Goal: Task Accomplishment & Management: Complete application form

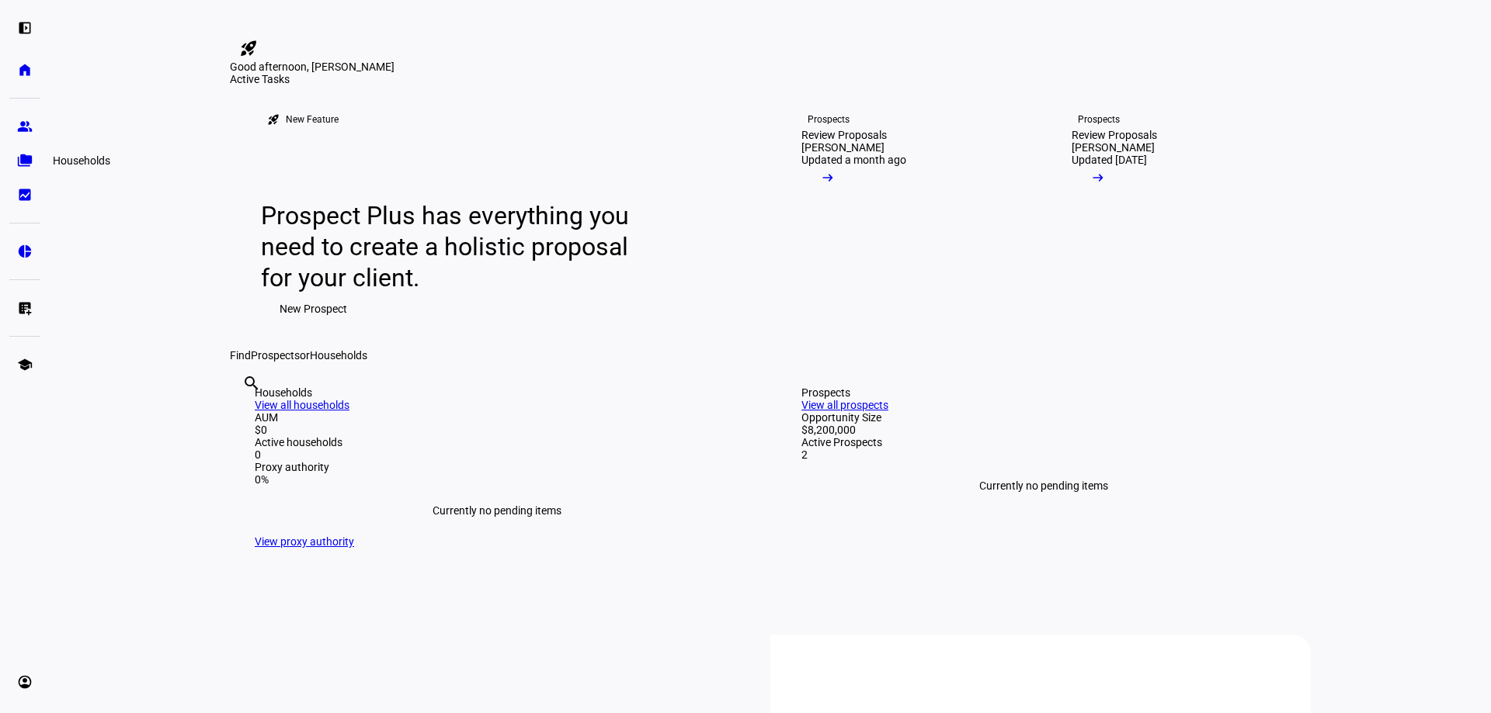
click at [26, 158] on eth-mat-symbol "folder_copy" at bounding box center [25, 161] width 16 height 16
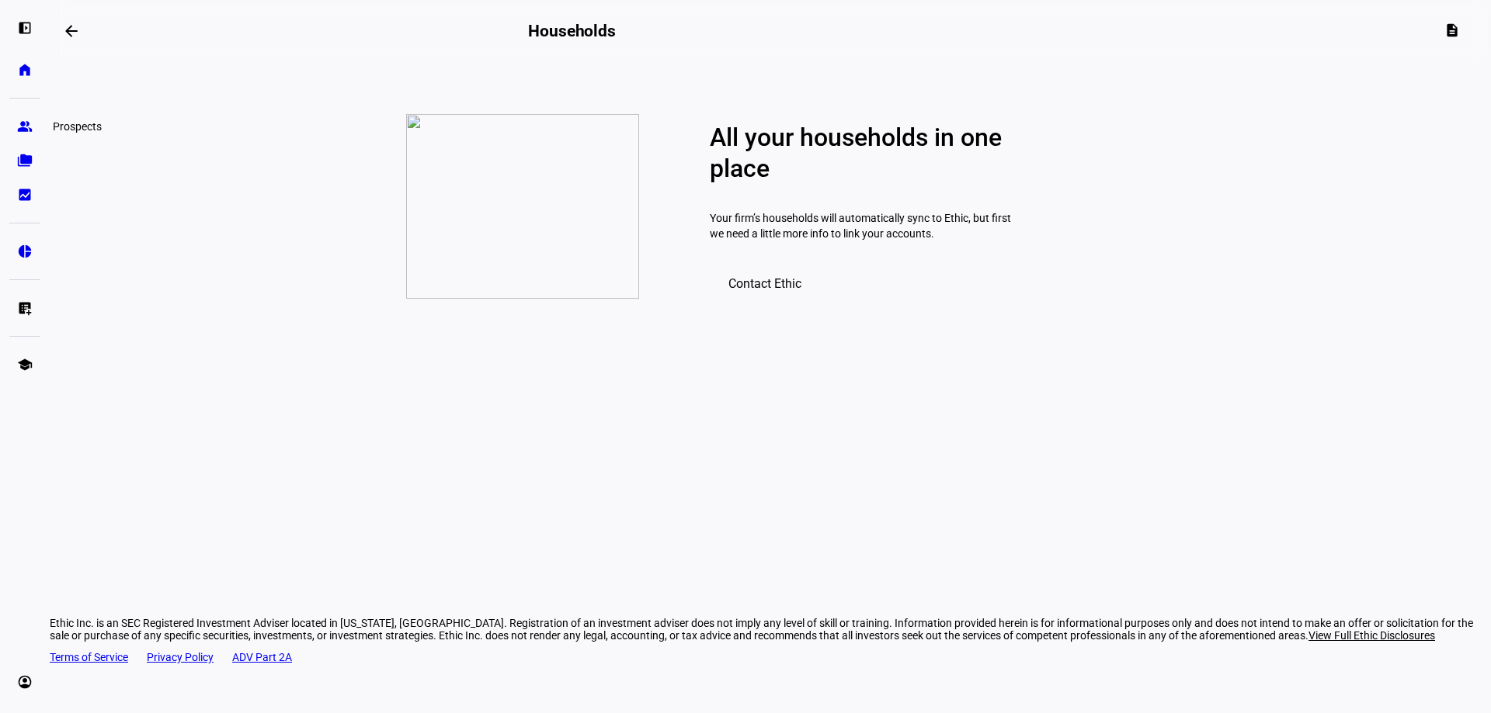
click at [25, 130] on eth-mat-symbol "group" at bounding box center [25, 127] width 16 height 16
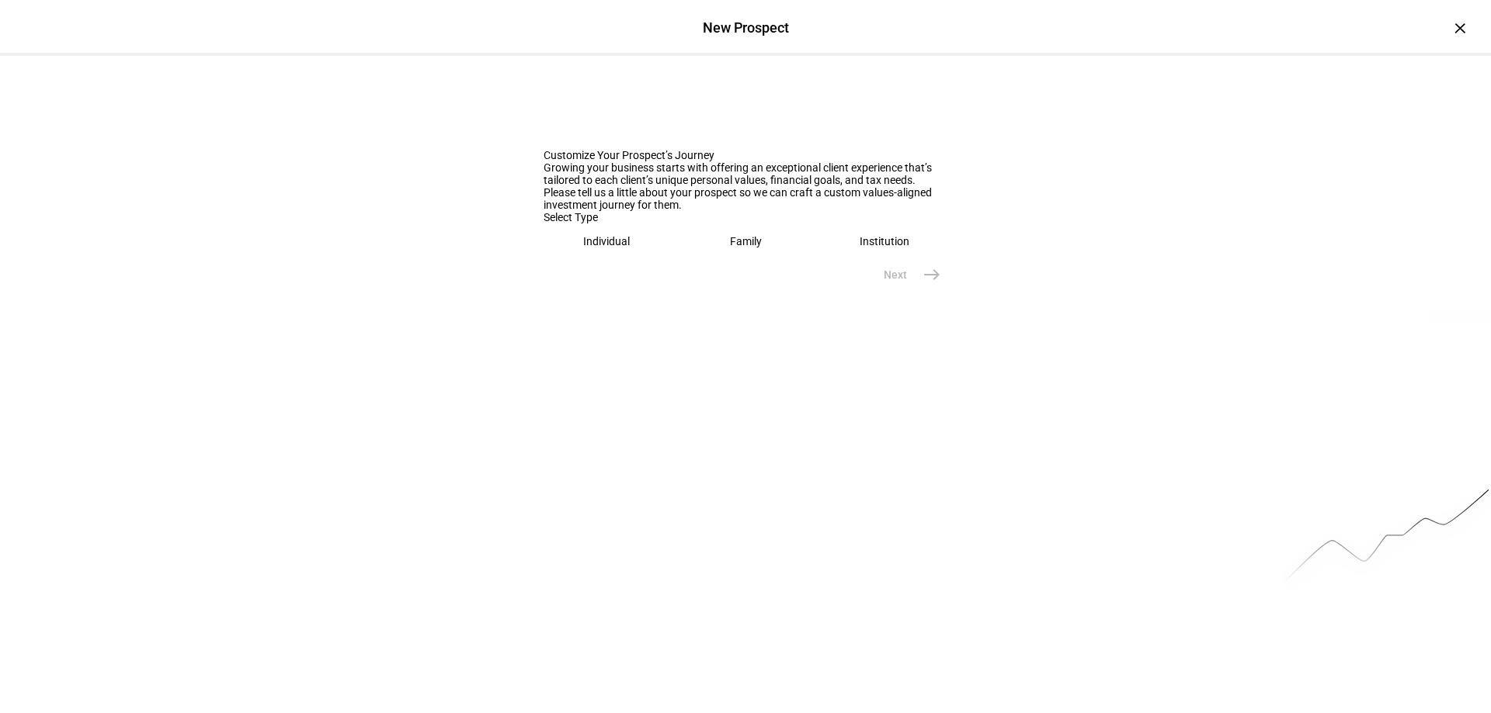
click at [614, 248] on div "Individual" at bounding box center [606, 241] width 47 height 12
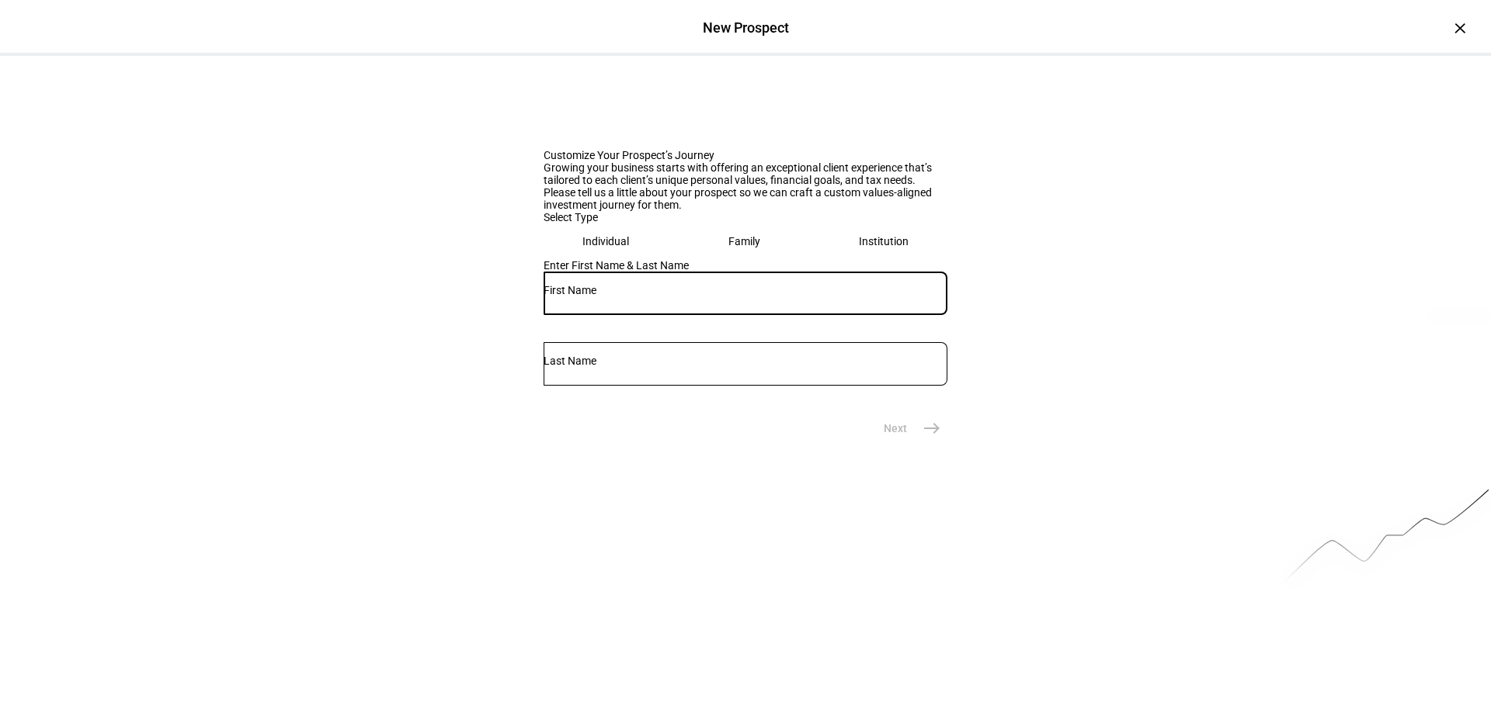
click at [640, 297] on input "text" at bounding box center [745, 290] width 404 height 12
type input "Austin"
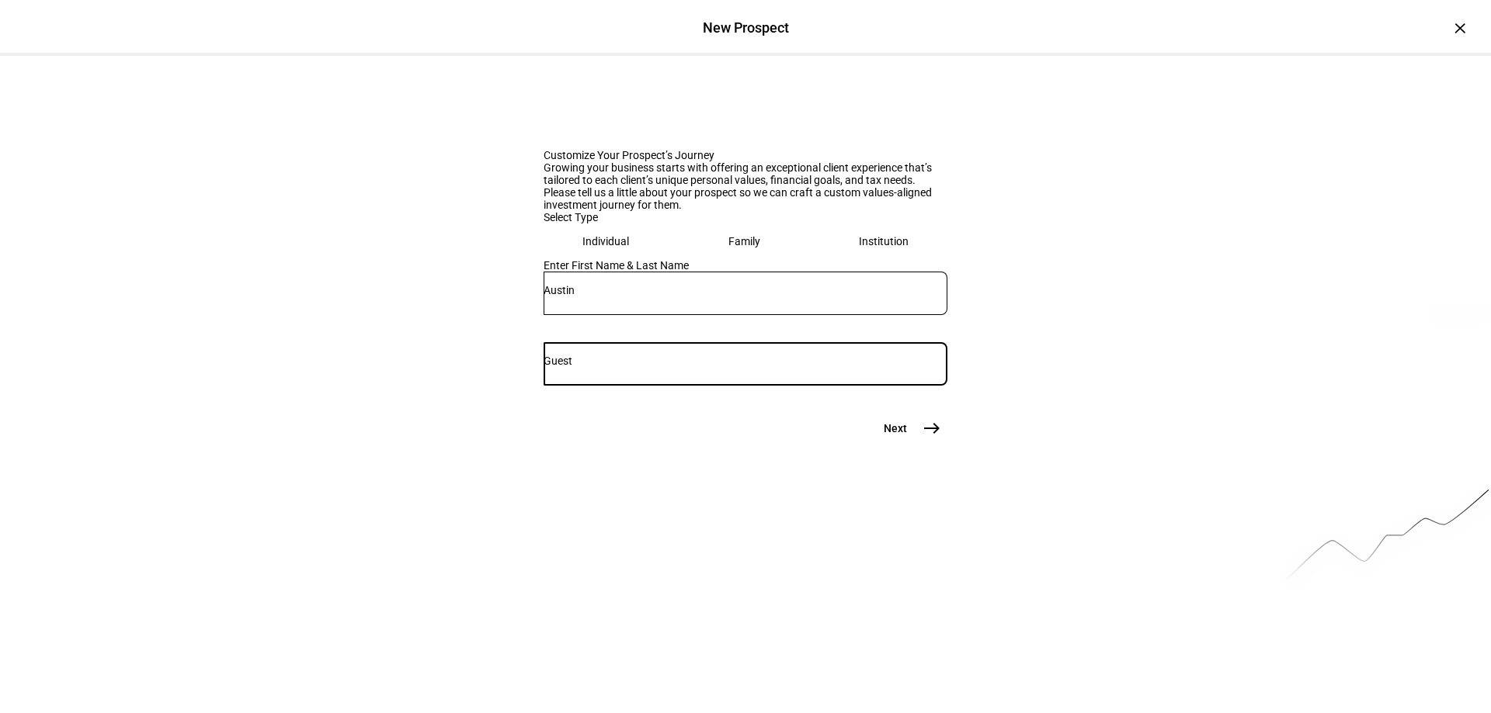
type input "Guest"
click at [926, 438] on mat-icon "east" at bounding box center [931, 428] width 19 height 19
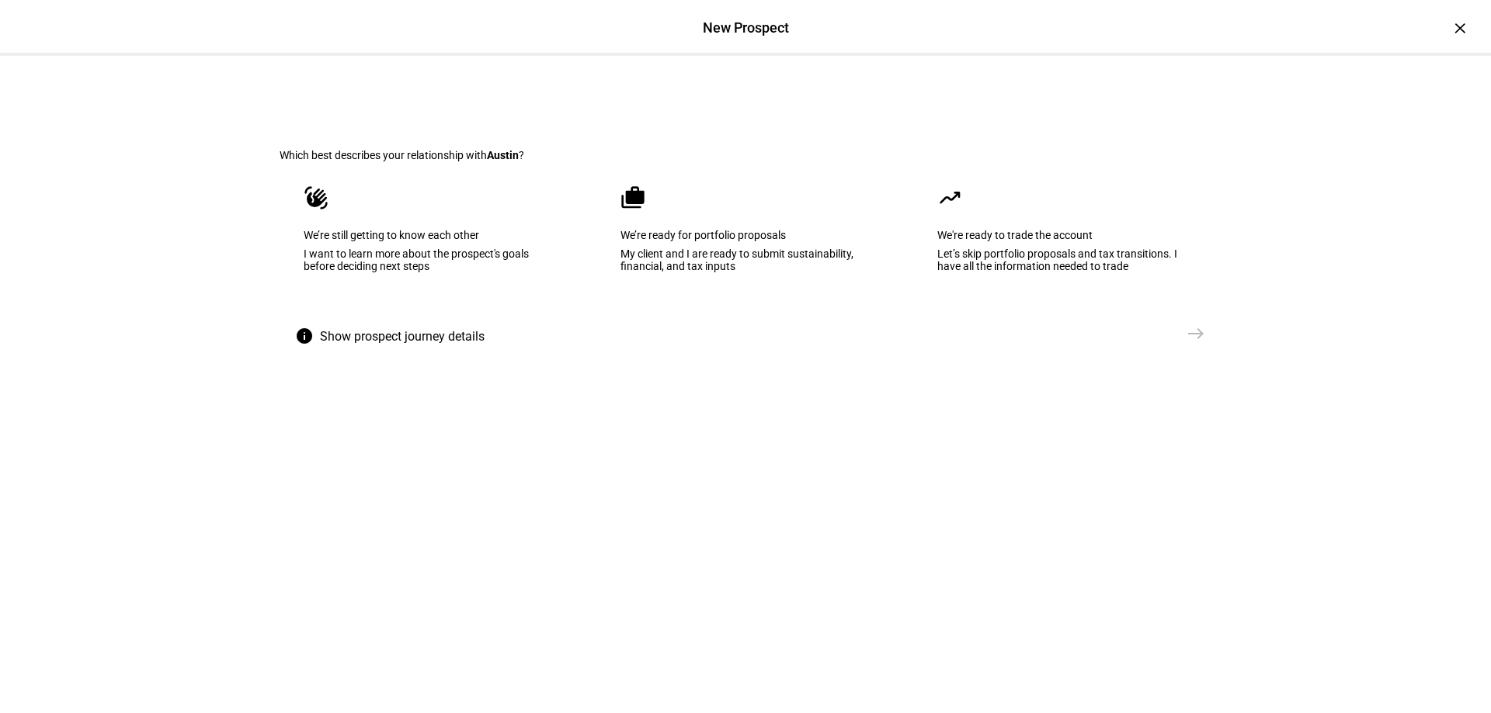
click at [401, 272] on div "I want to learn more about the prospect's goals before deciding next steps" at bounding box center [429, 260] width 250 height 25
click at [759, 272] on div "My client and I are ready to submit sustainability, financial, and tax inputs" at bounding box center [744, 260] width 251 height 25
click at [1180, 349] on span "east" at bounding box center [1195, 333] width 31 height 31
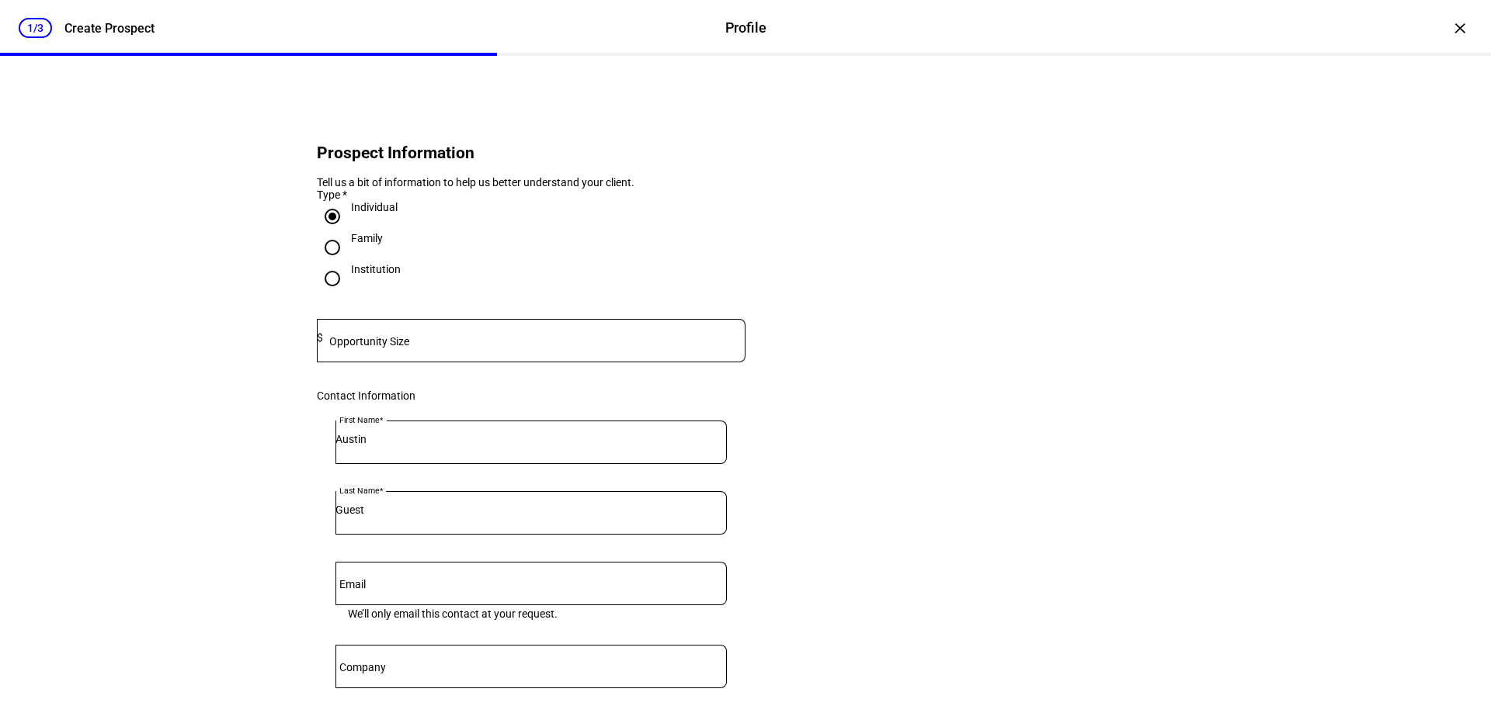
click at [373, 348] on mat-label "Opportunity Size" at bounding box center [369, 341] width 80 height 12
click at [384, 348] on mat-label "Opportunity Size" at bounding box center [369, 341] width 80 height 12
type input "3,300,000"
click at [501, 263] on div "Family" at bounding box center [531, 247] width 429 height 31
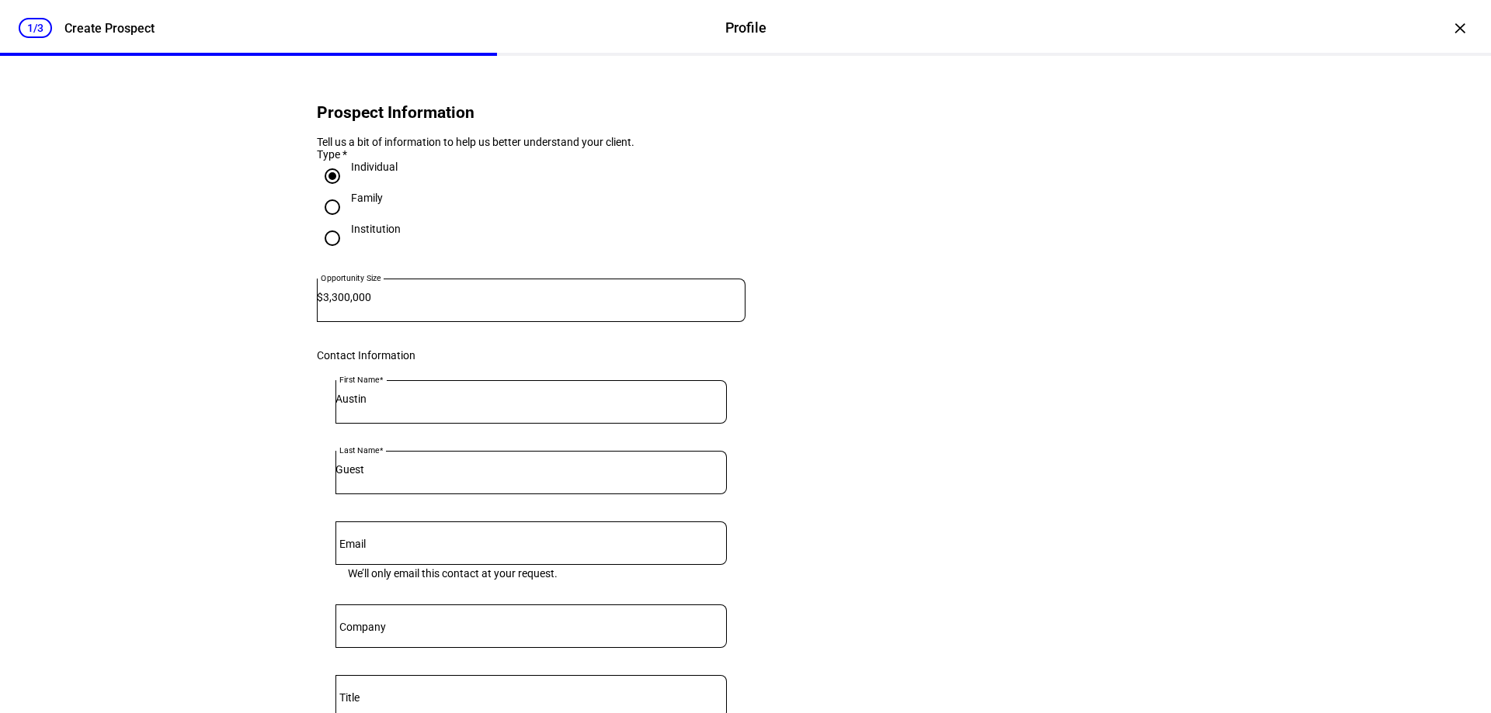
scroll to position [78, 0]
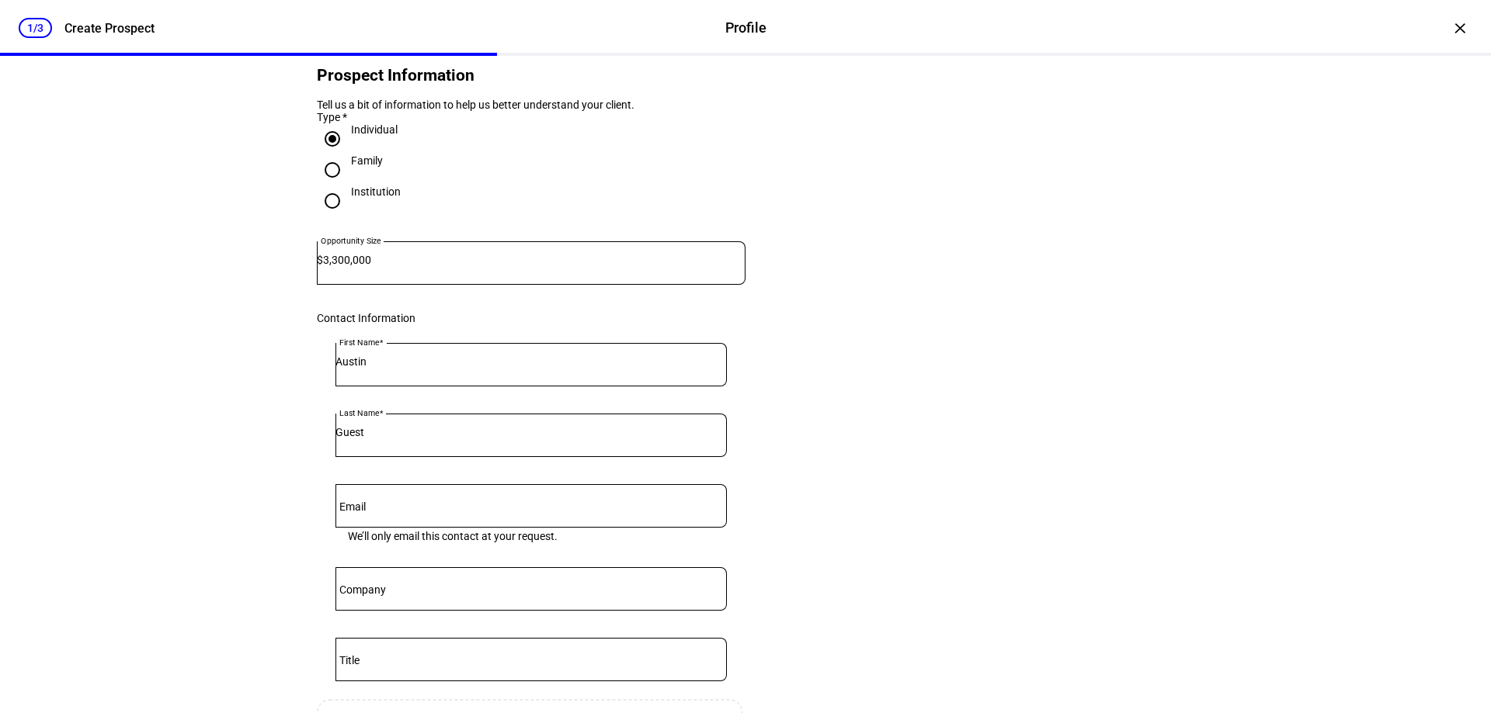
click at [476, 509] on input "Email" at bounding box center [530, 503] width 391 height 12
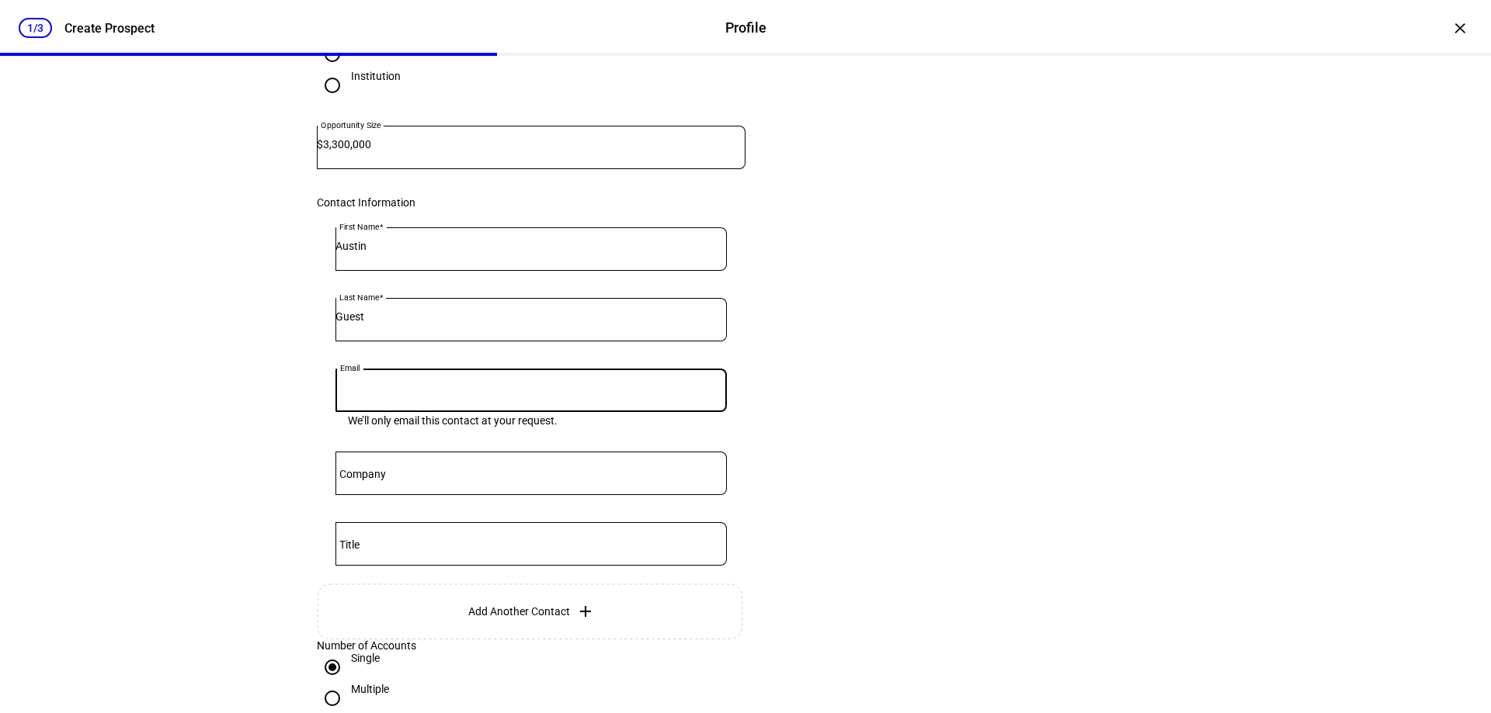
scroll to position [233, 0]
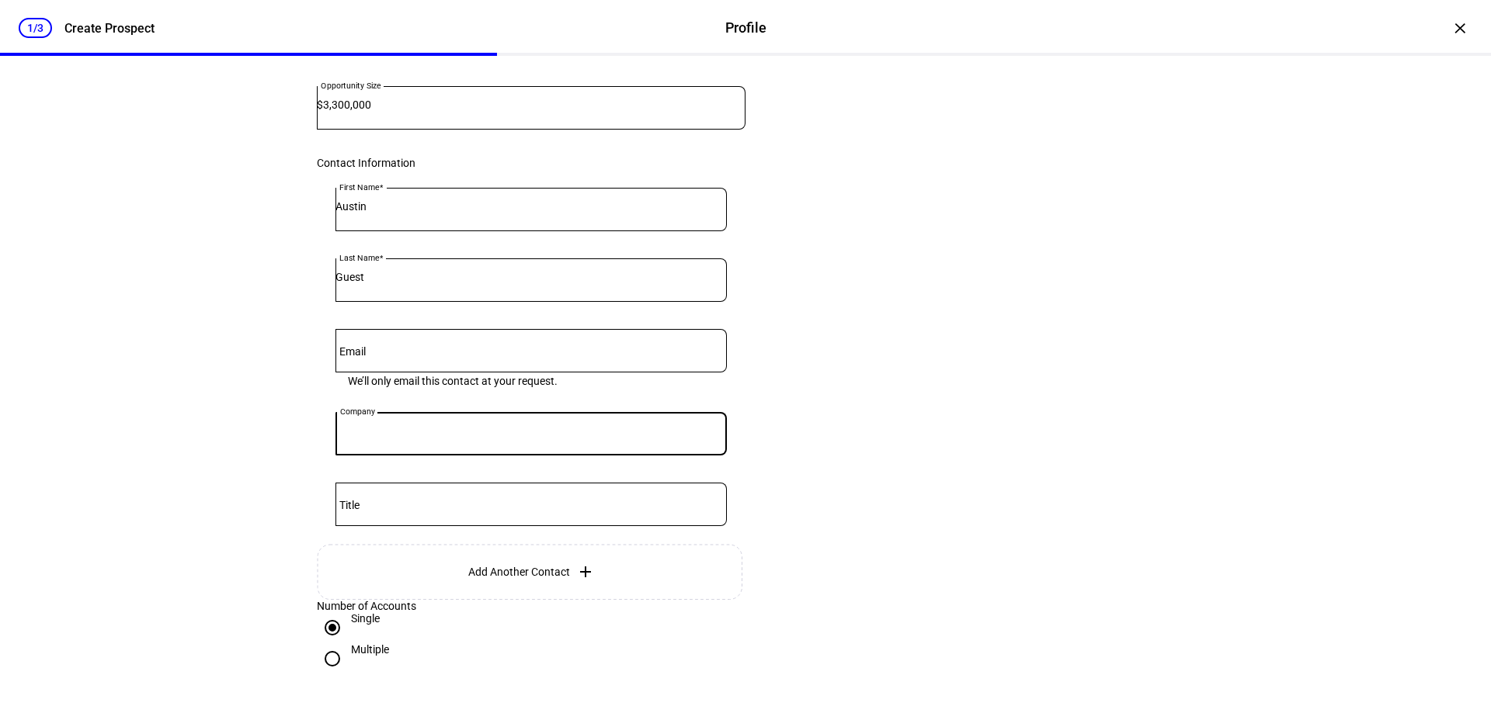
click at [391, 437] on input "Company" at bounding box center [530, 431] width 391 height 12
click at [402, 354] on input "Email" at bounding box center [530, 348] width 391 height 12
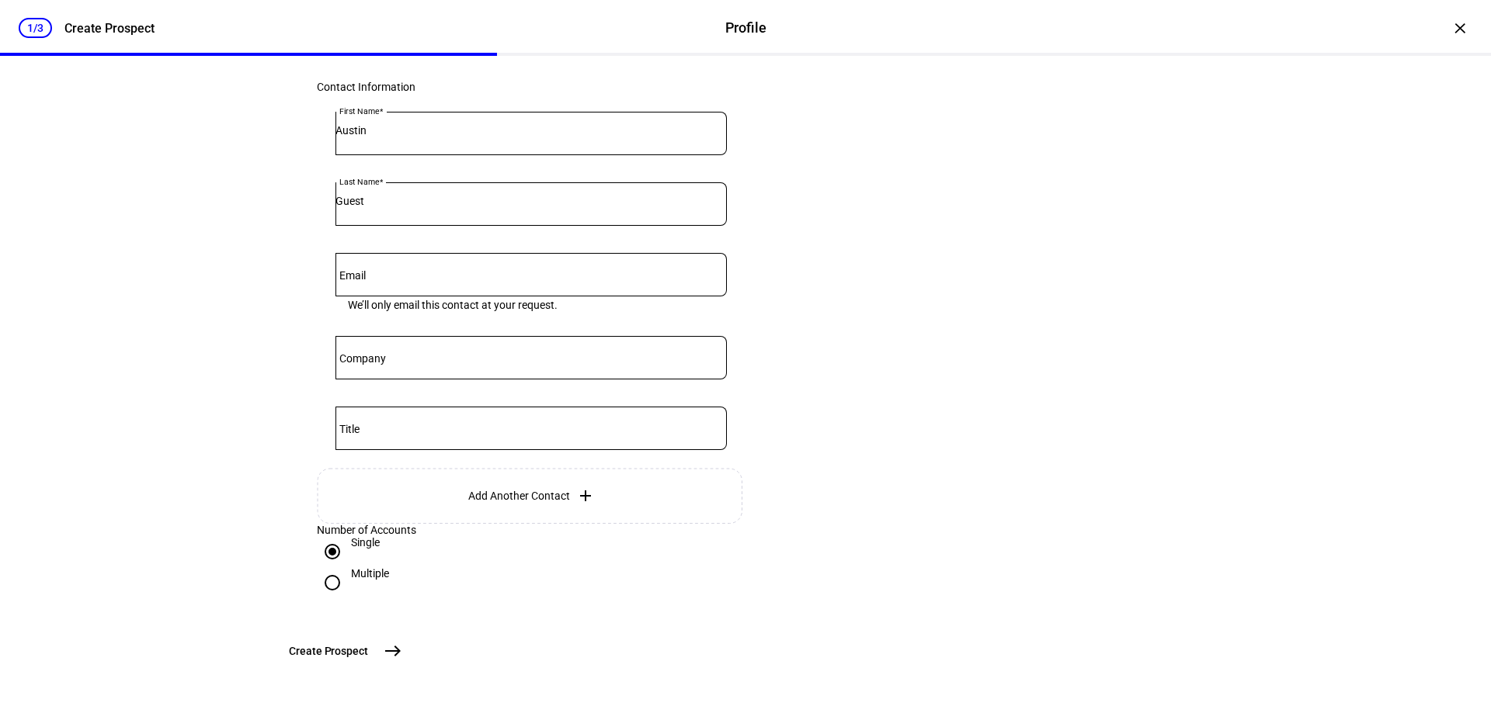
scroll to position [432, 0]
click at [329, 567] on input "Multiple" at bounding box center [332, 582] width 31 height 31
radio input "true"
click at [402, 653] on mat-icon "east" at bounding box center [392, 651] width 19 height 19
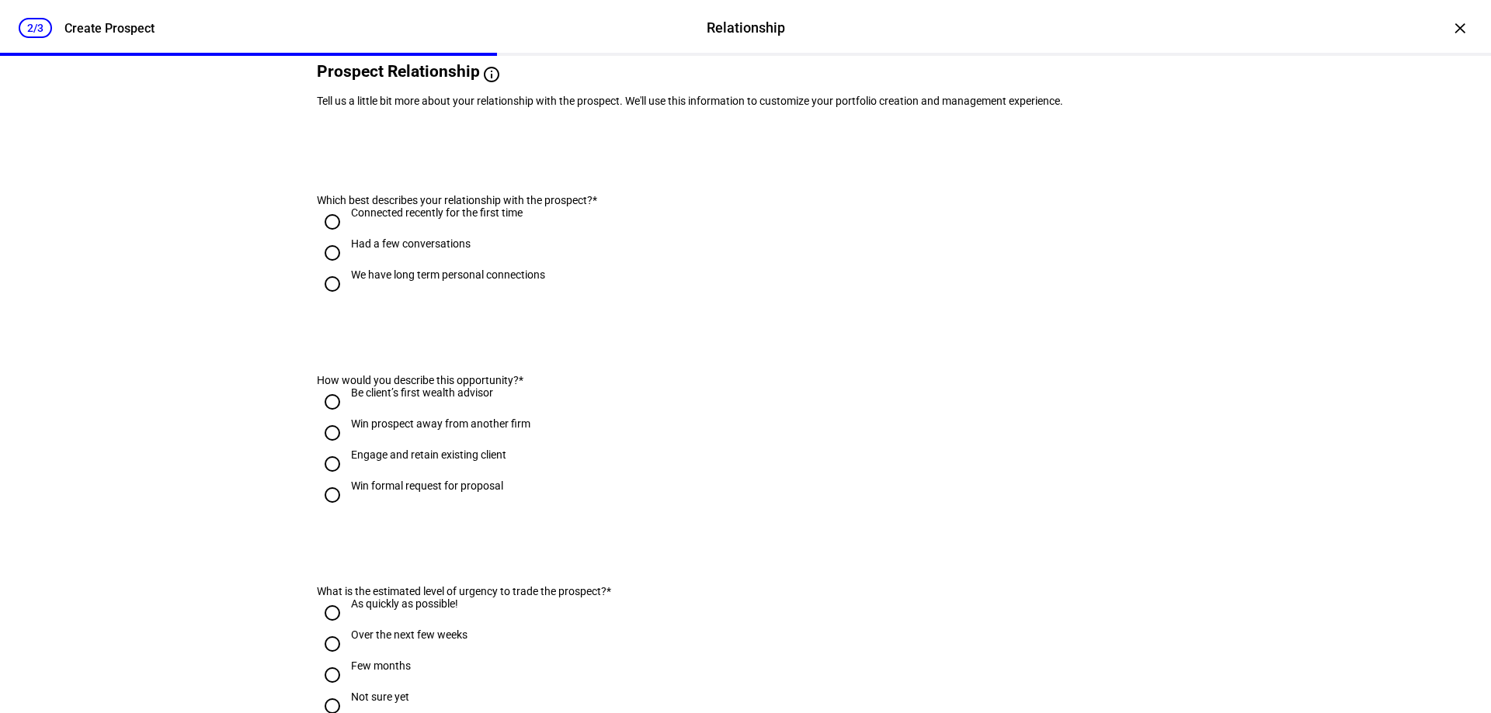
scroll to position [0, 0]
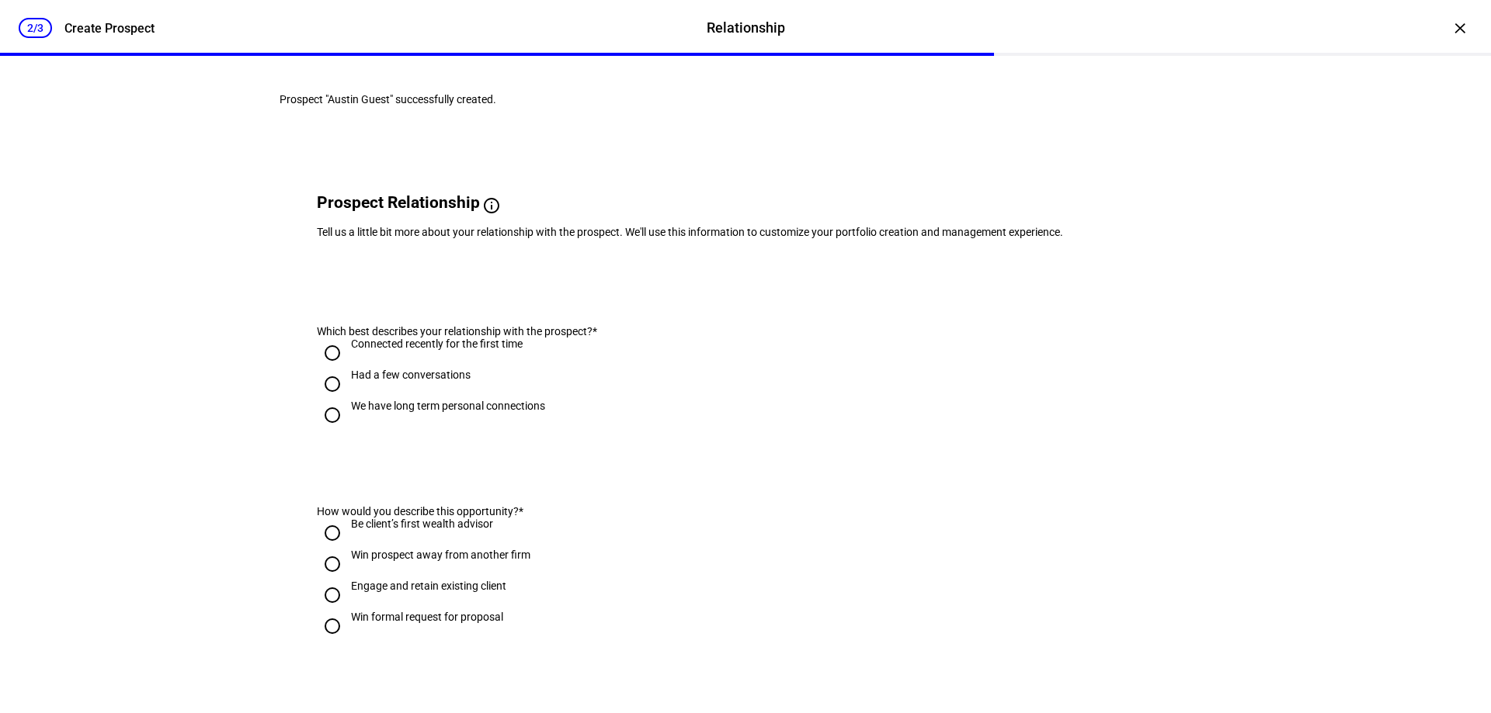
click at [325, 431] on input "We have long term personal connections" at bounding box center [332, 415] width 31 height 31
radio input "true"
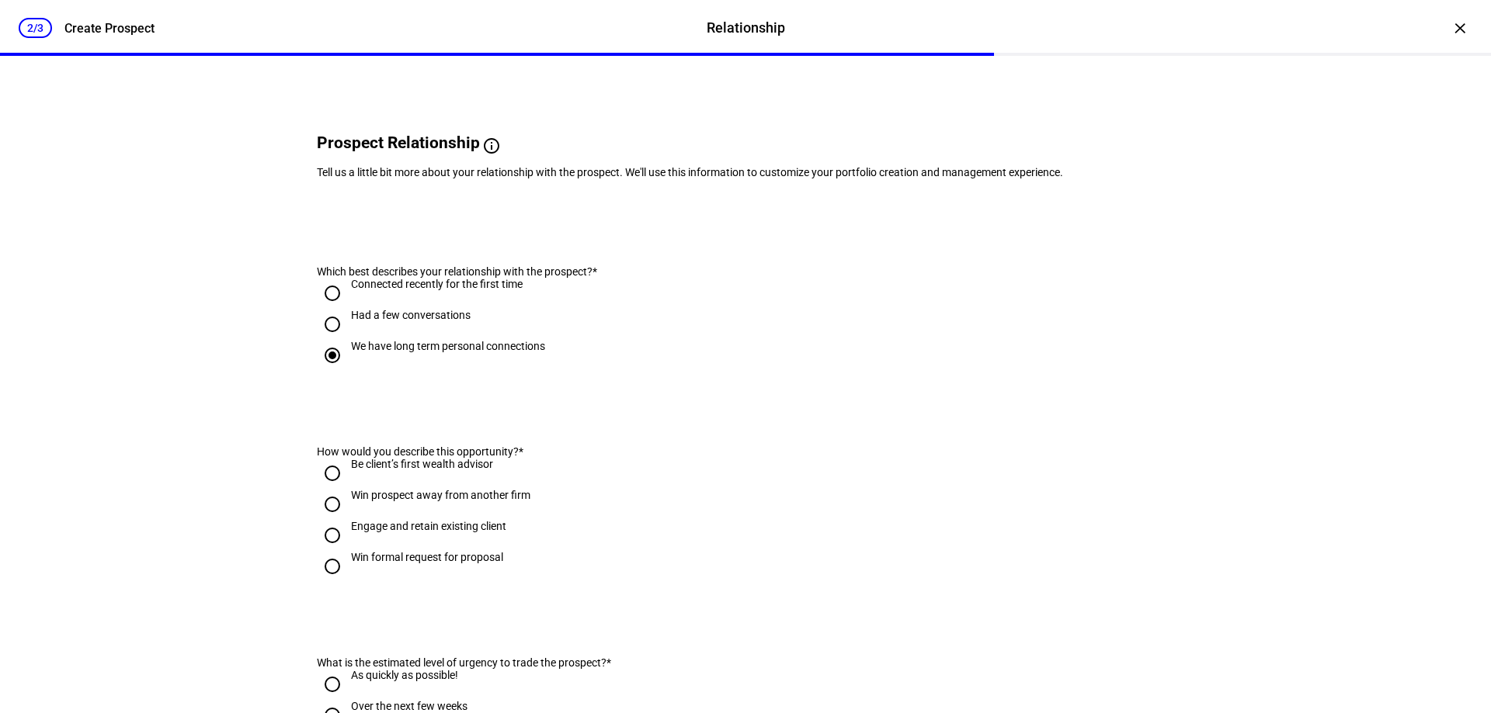
scroll to position [78, 0]
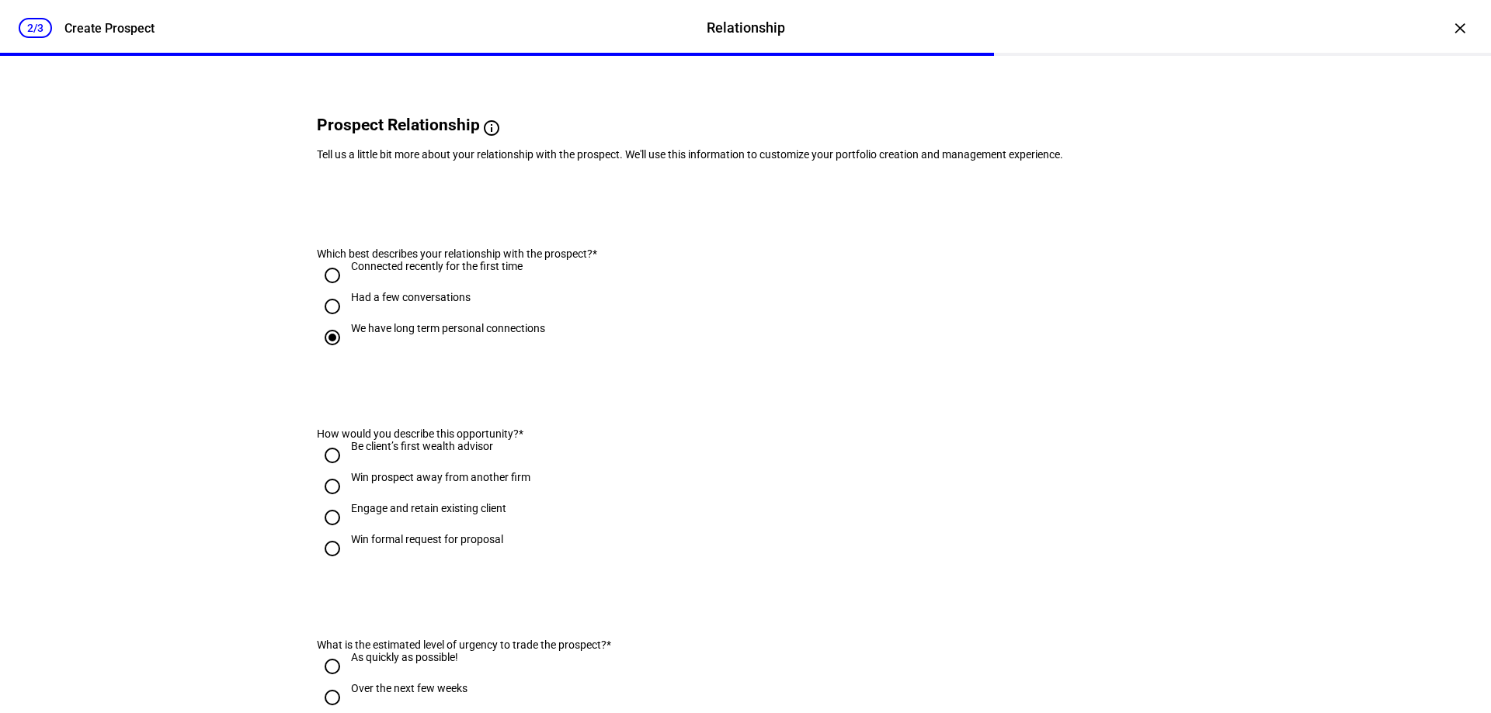
click at [328, 533] on input "Engage and retain existing client" at bounding box center [332, 517] width 31 height 31
radio input "true"
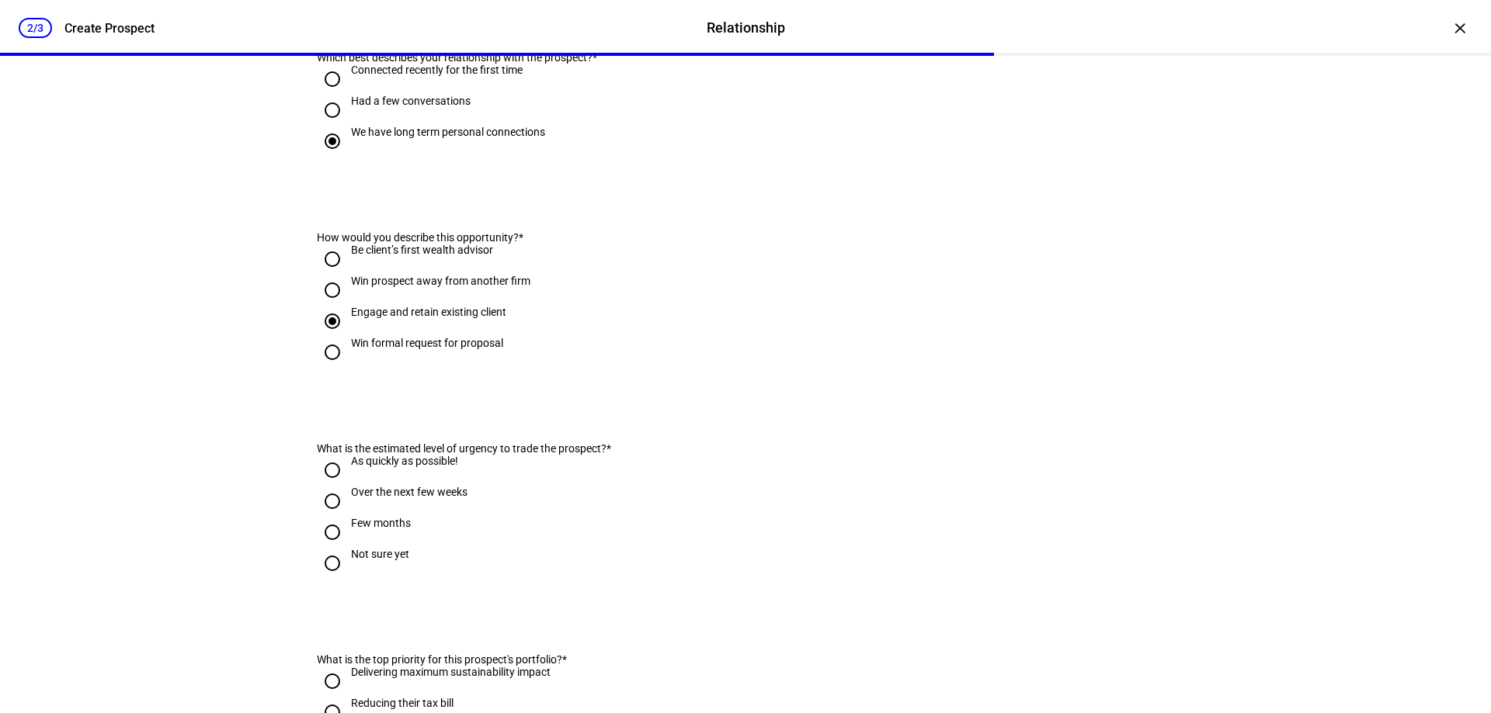
scroll to position [311, 0]
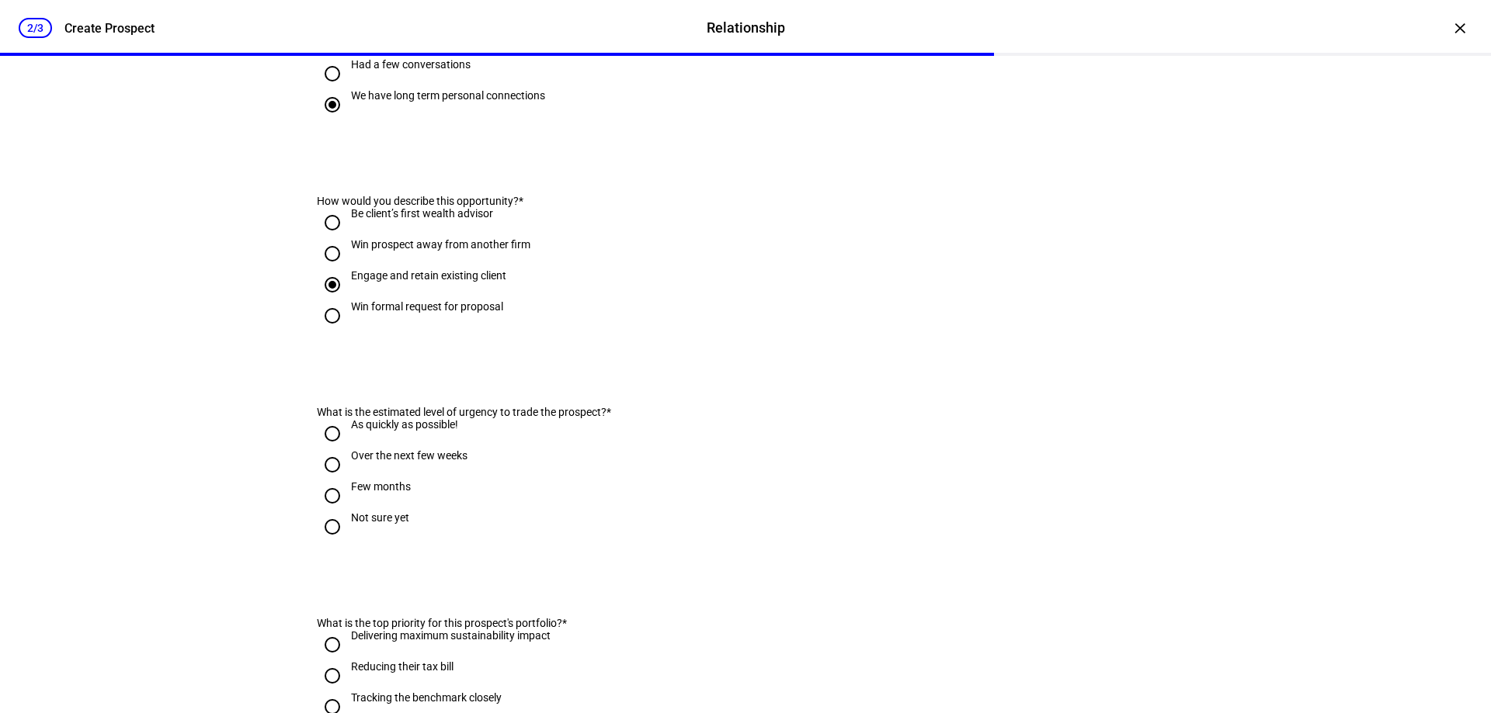
click at [323, 543] on input "Not sure yet" at bounding box center [332, 527] width 31 height 31
radio input "true"
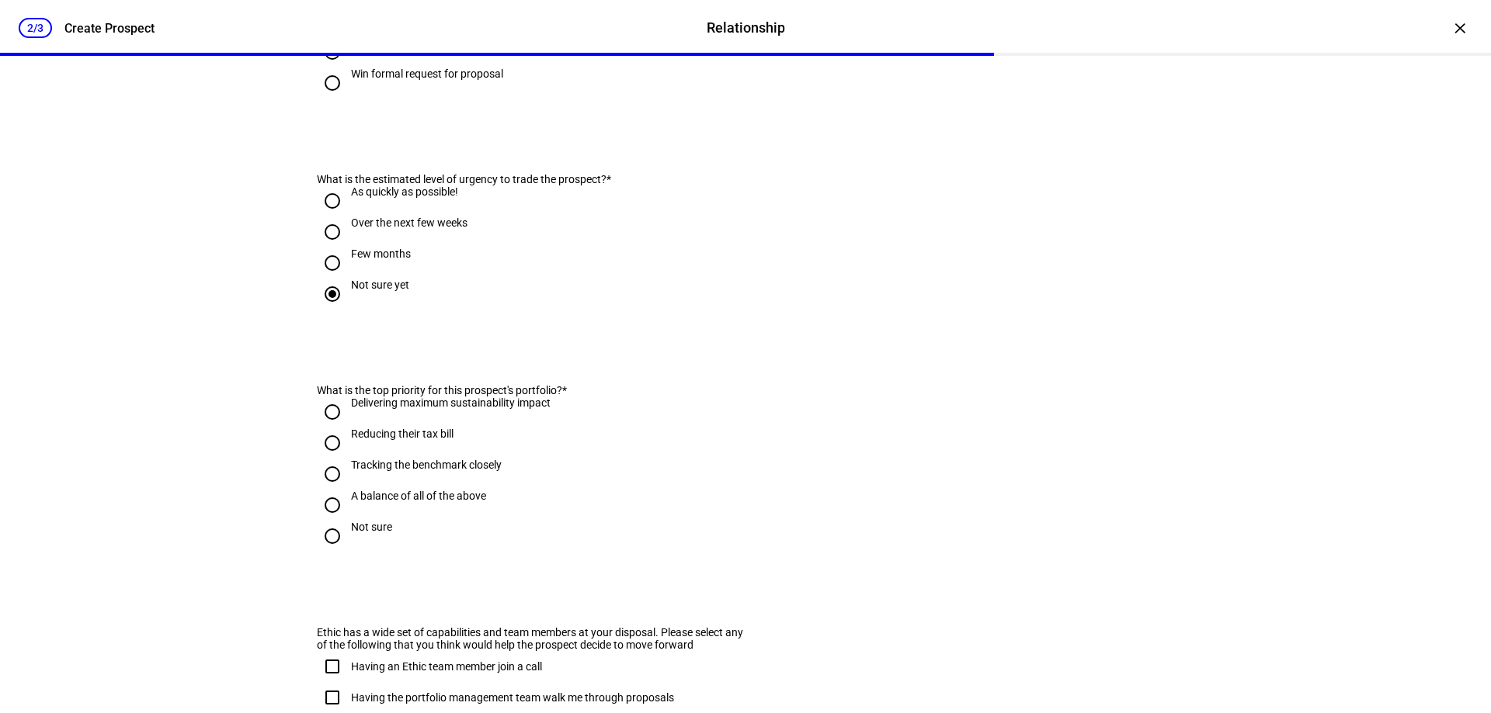
click at [326, 428] on input "Delivering maximum sustainability impact" at bounding box center [332, 412] width 31 height 31
radio input "true"
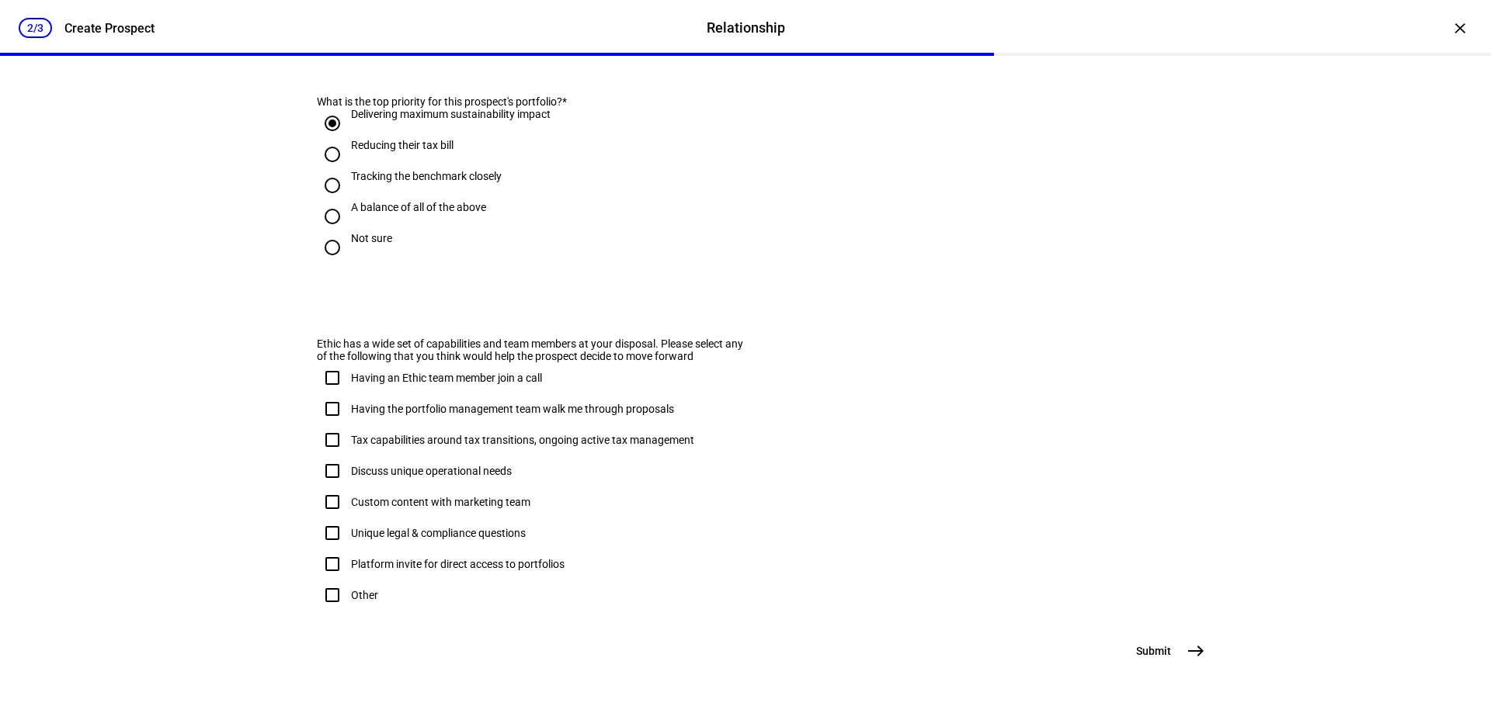
scroll to position [914, 0]
click at [1191, 647] on mat-icon "east" at bounding box center [1195, 651] width 19 height 19
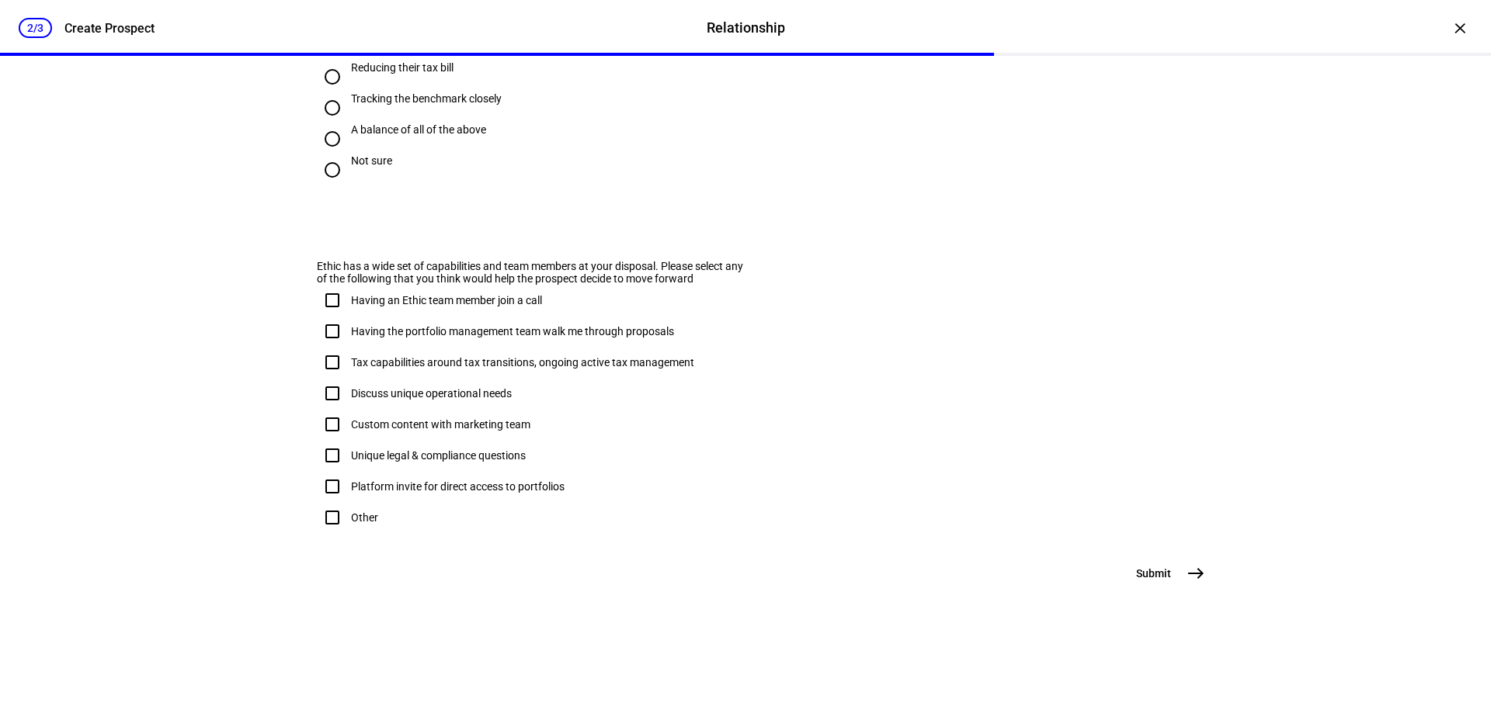
scroll to position [0, 0]
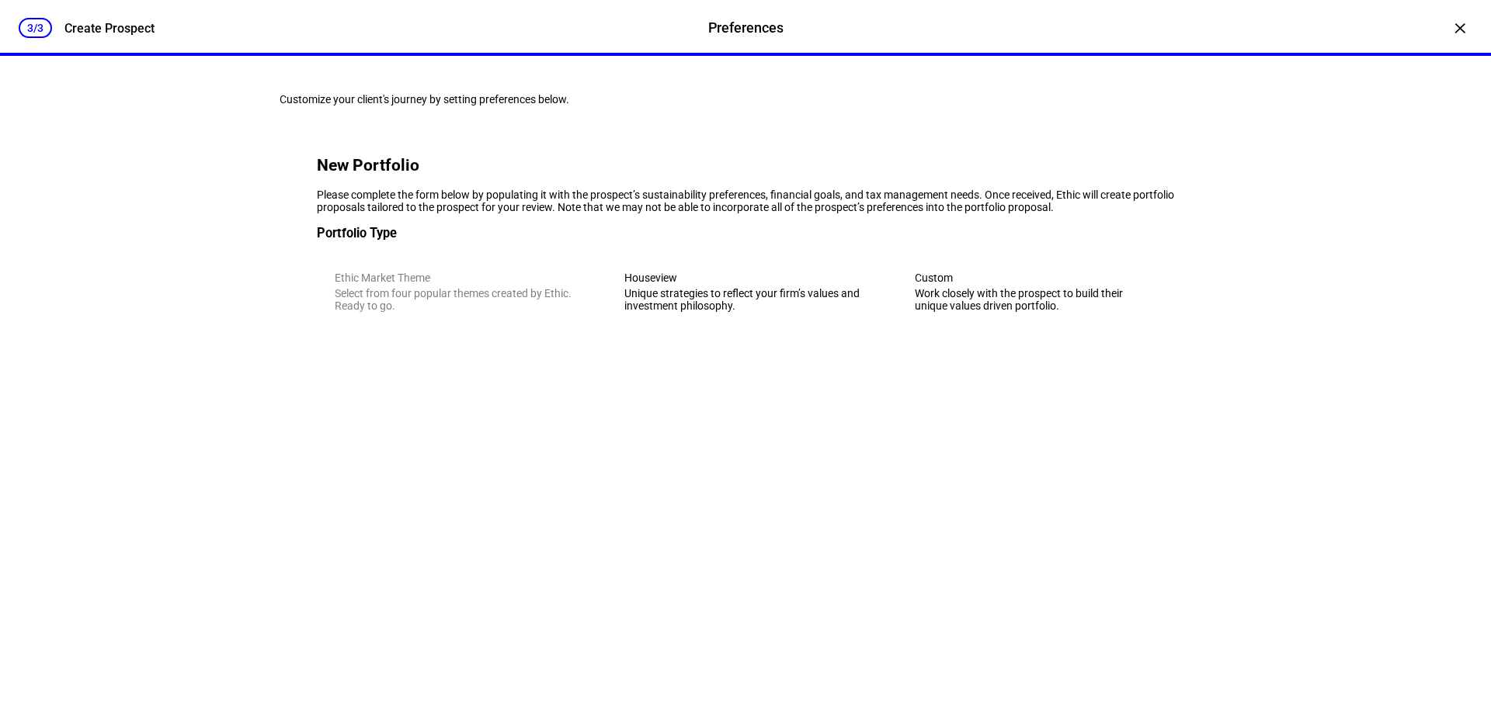
click at [1026, 312] on div "Work closely with the prospect to build their unique values driven portfolio." at bounding box center [1034, 299] width 241 height 25
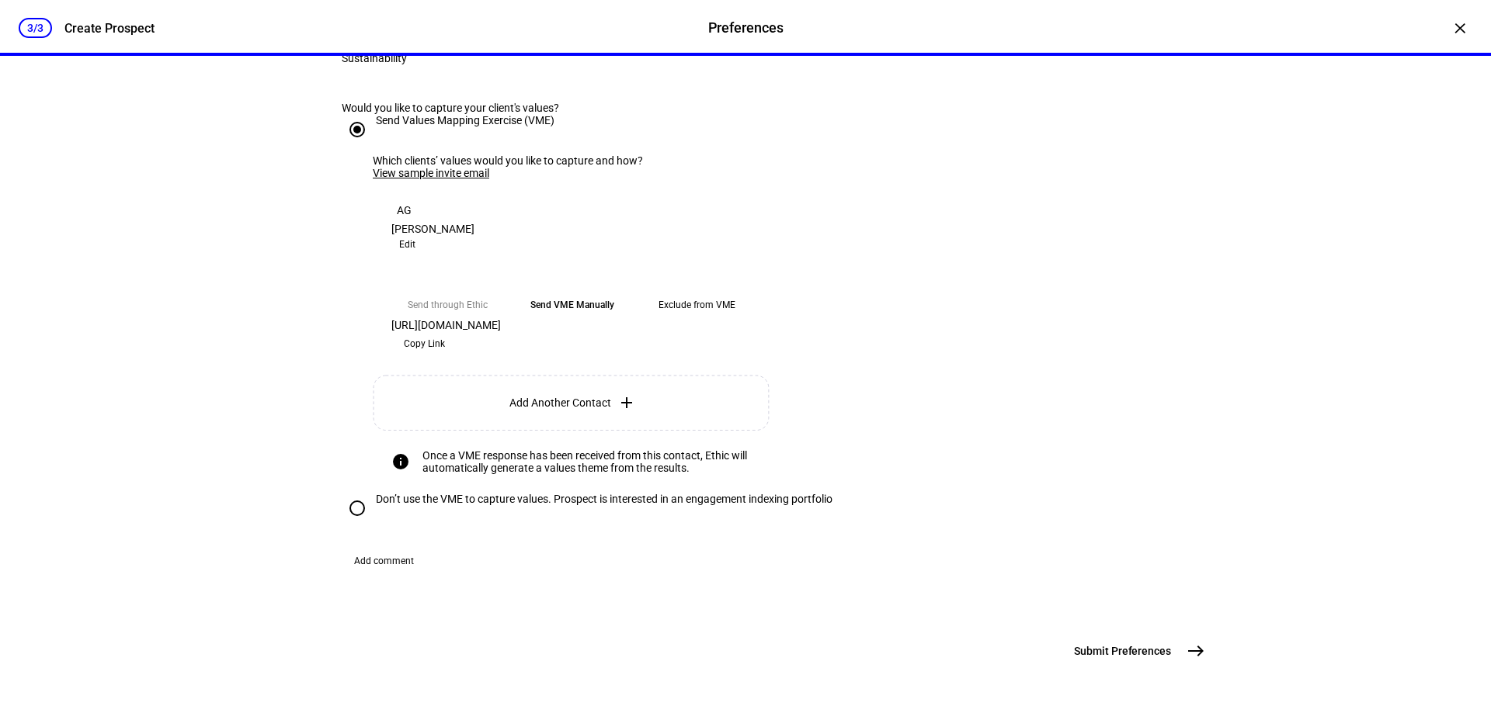
scroll to position [388, 0]
click at [457, 356] on span at bounding box center [424, 343] width 66 height 25
click at [1186, 651] on mat-icon "east" at bounding box center [1195, 651] width 19 height 19
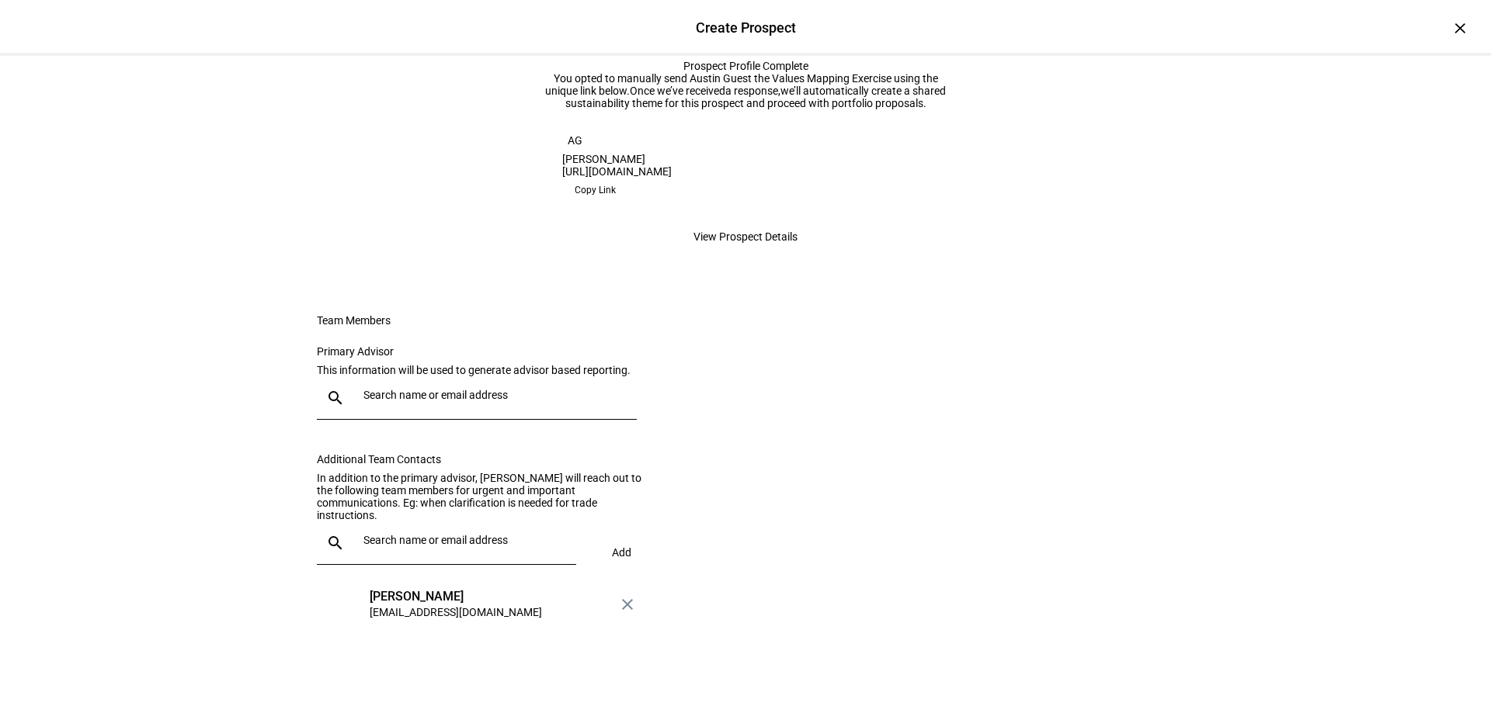
scroll to position [155, 0]
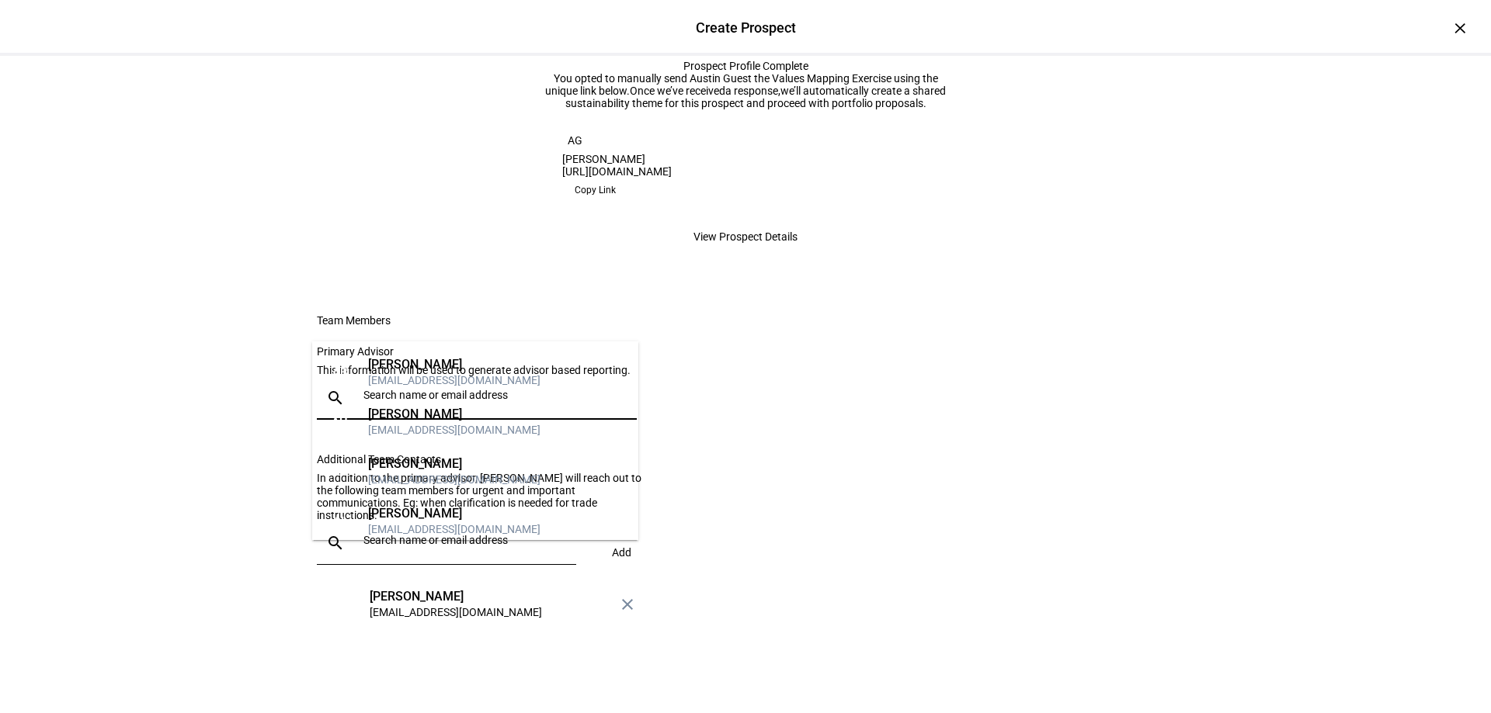
click at [442, 401] on input "text" at bounding box center [496, 395] width 267 height 12
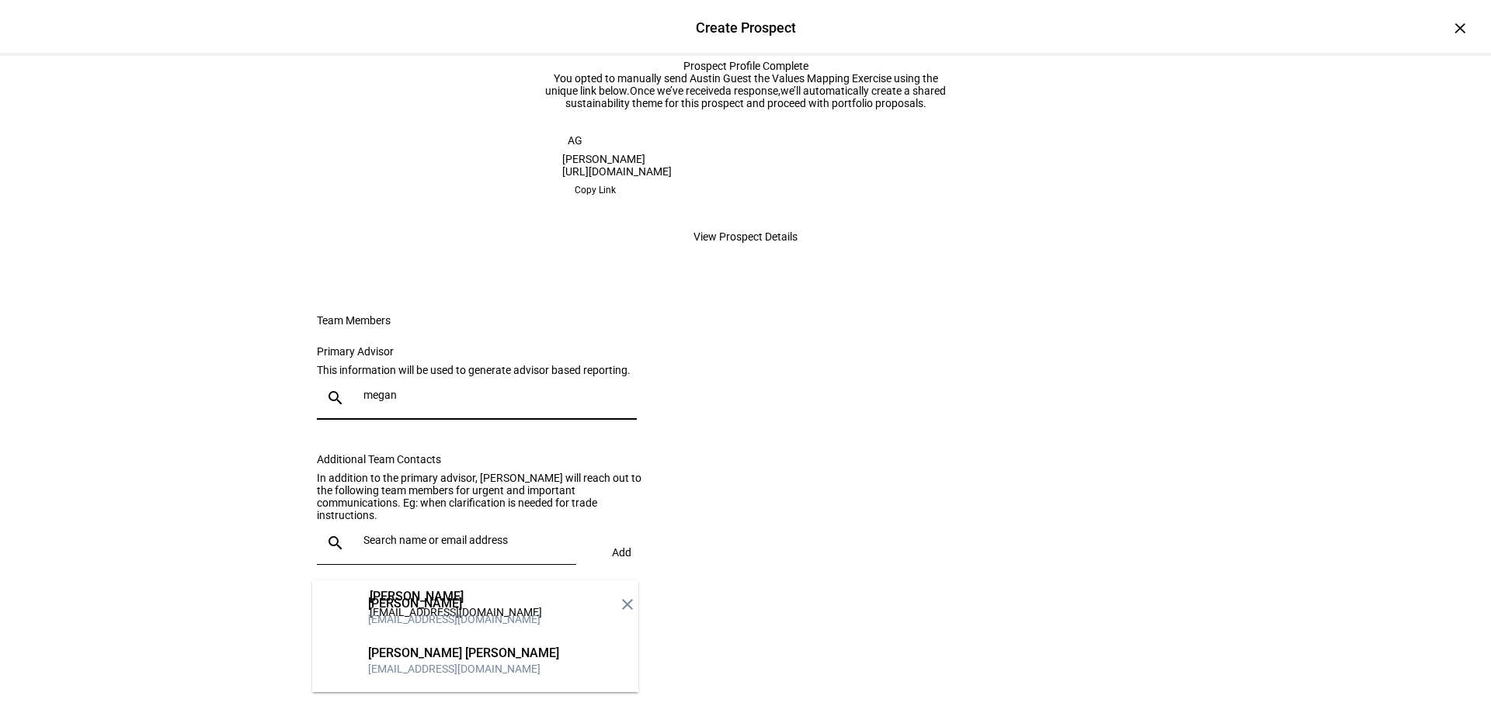
type input "megan"
click at [461, 649] on div "[PERSON_NAME] [PERSON_NAME]" at bounding box center [463, 654] width 191 height 16
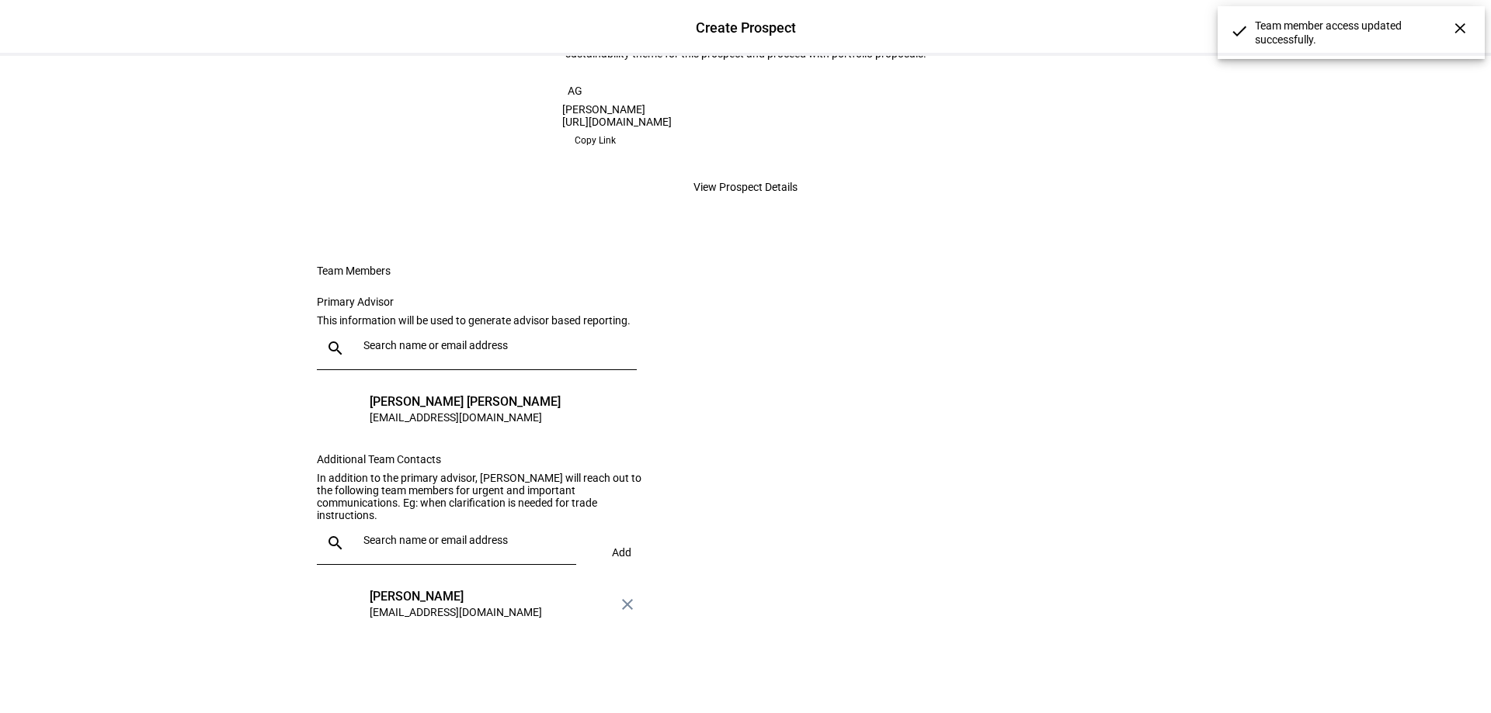
scroll to position [387, 0]
click at [446, 339] on input "text" at bounding box center [496, 345] width 267 height 12
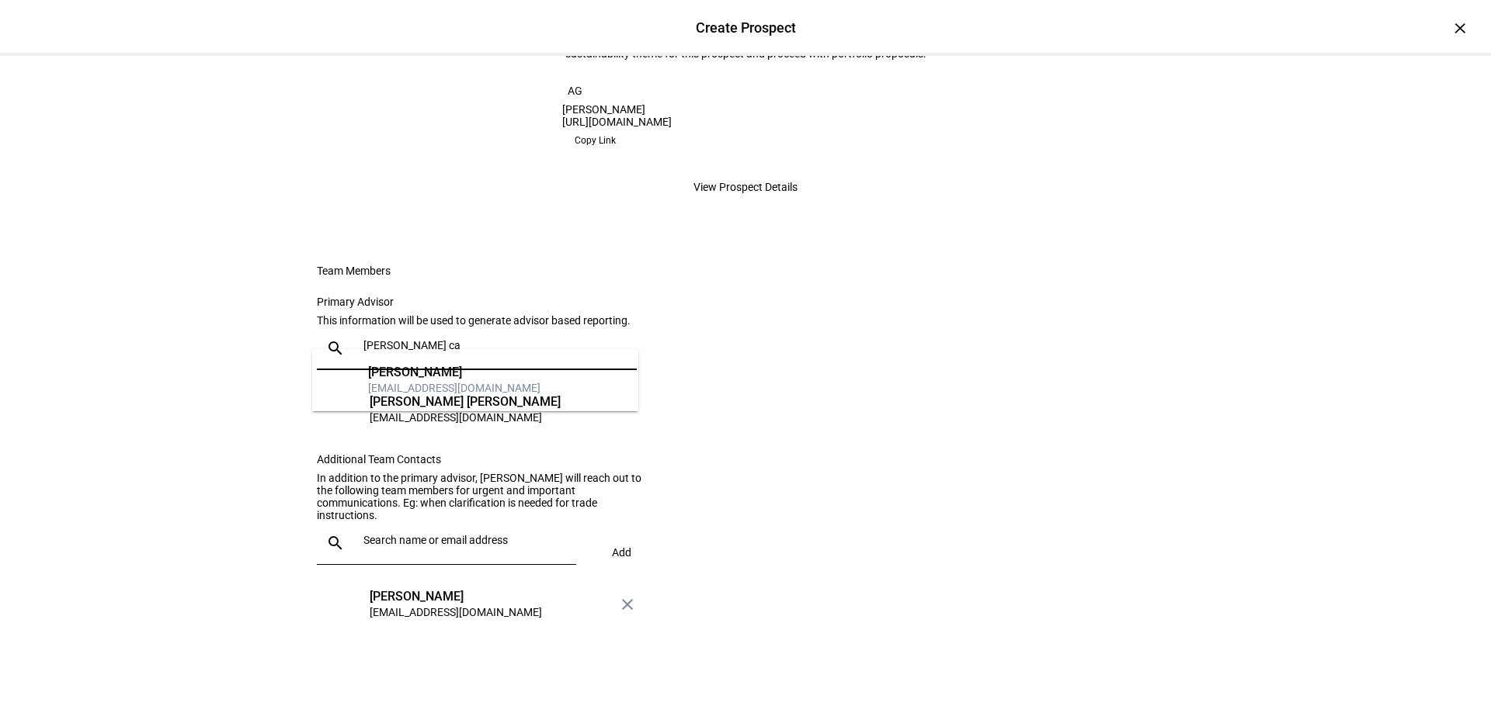
type input "[PERSON_NAME] ca"
click at [441, 387] on div "[EMAIL_ADDRESS][DOMAIN_NAME]" at bounding box center [454, 388] width 172 height 16
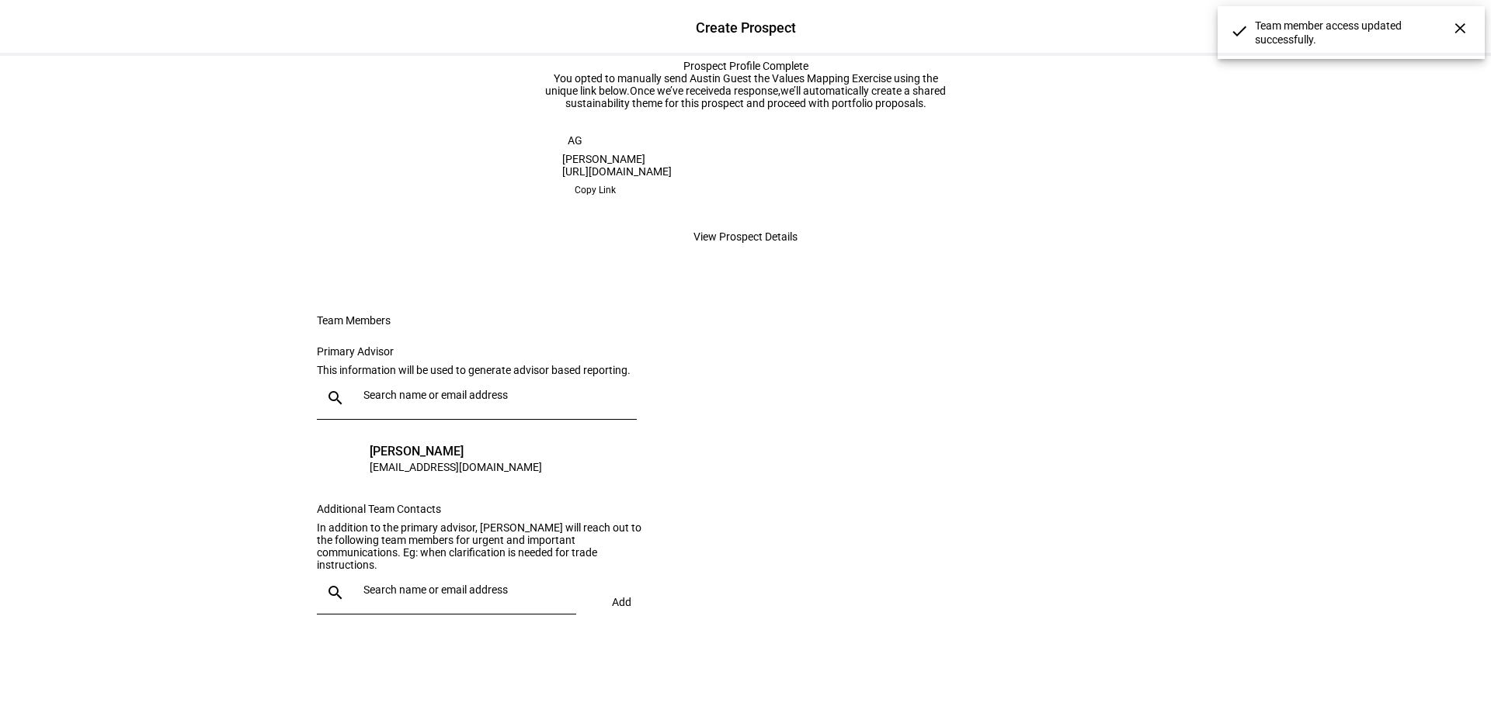
scroll to position [337, 0]
click at [401, 377] on div at bounding box center [490, 398] width 267 height 43
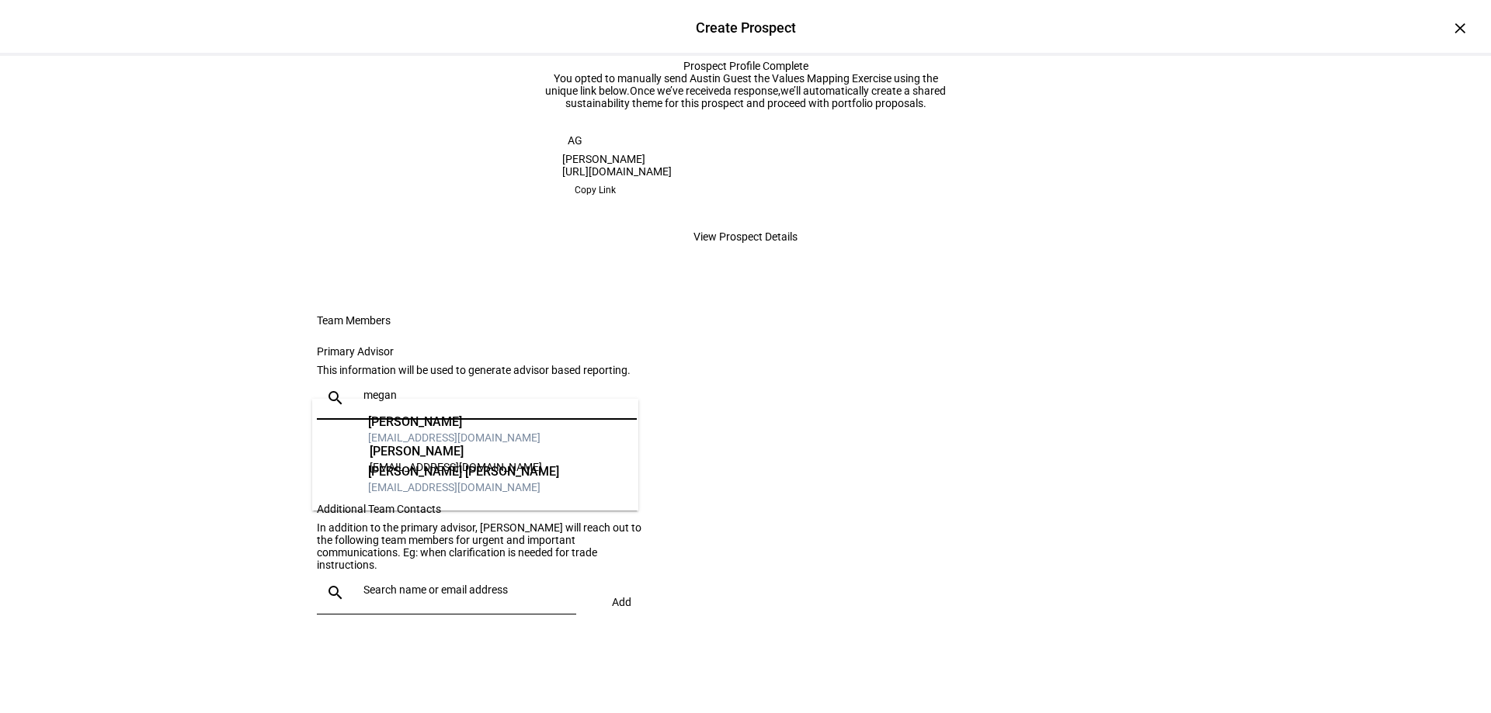
type input "megan"
click at [408, 480] on div "[EMAIL_ADDRESS][DOMAIN_NAME]" at bounding box center [463, 488] width 191 height 16
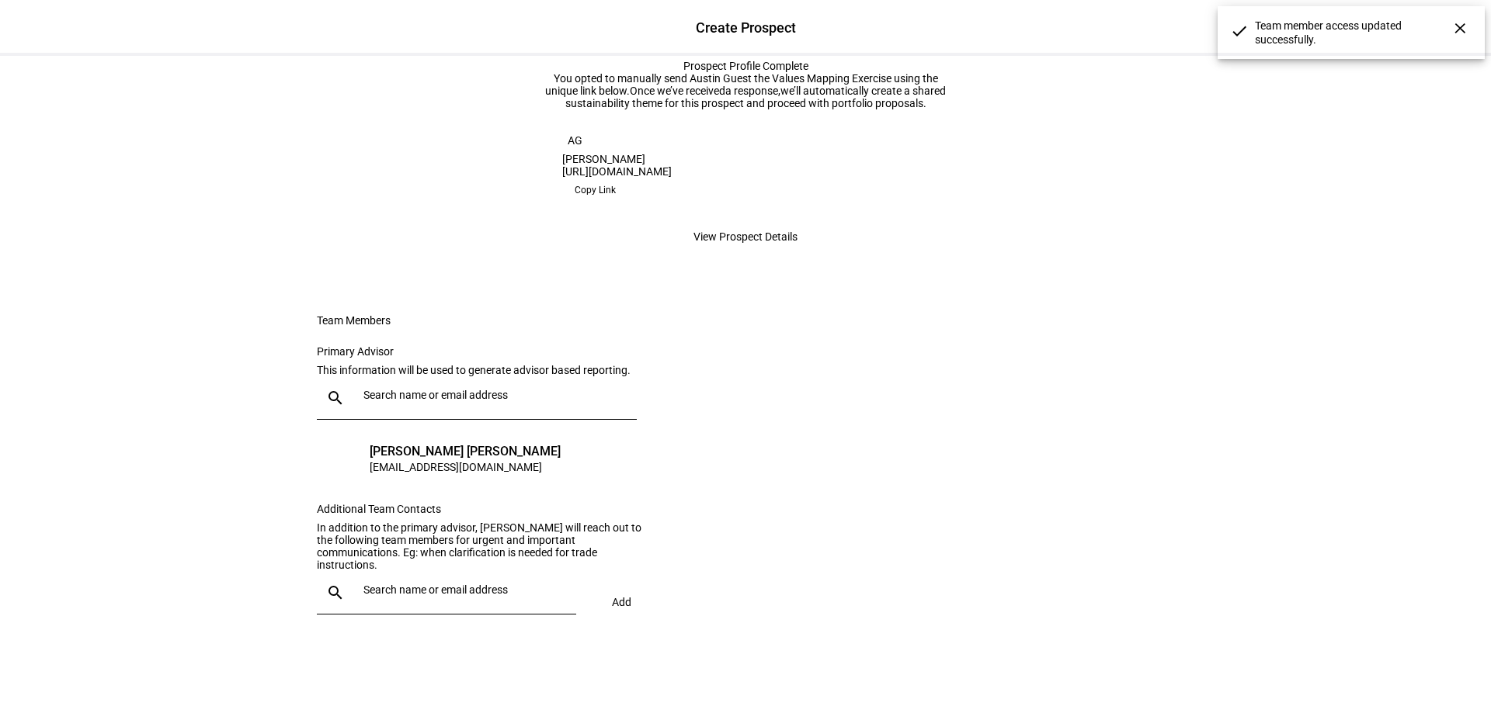
click at [404, 595] on input "text" at bounding box center [466, 590] width 206 height 12
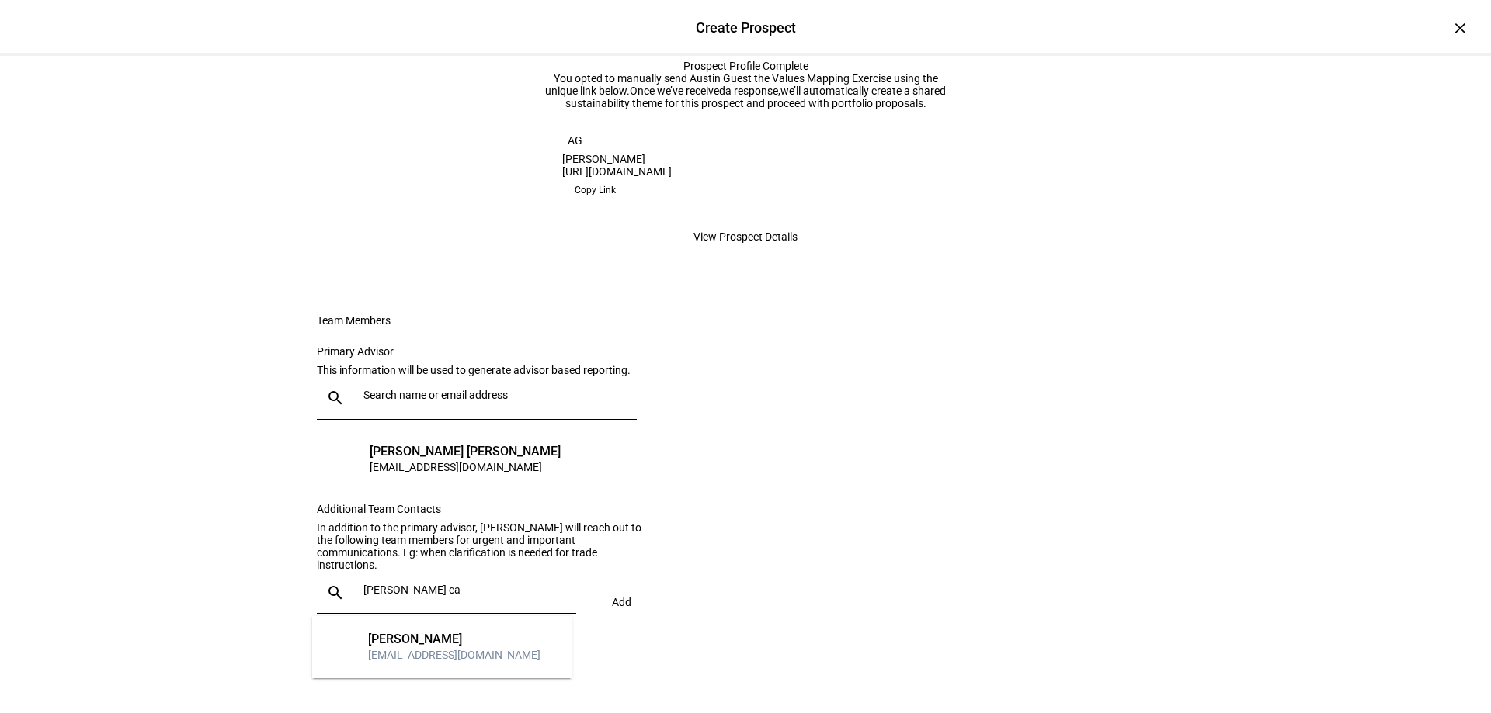
type input "[PERSON_NAME] ca"
click at [412, 647] on div "[EMAIL_ADDRESS][DOMAIN_NAME]" at bounding box center [454, 655] width 172 height 16
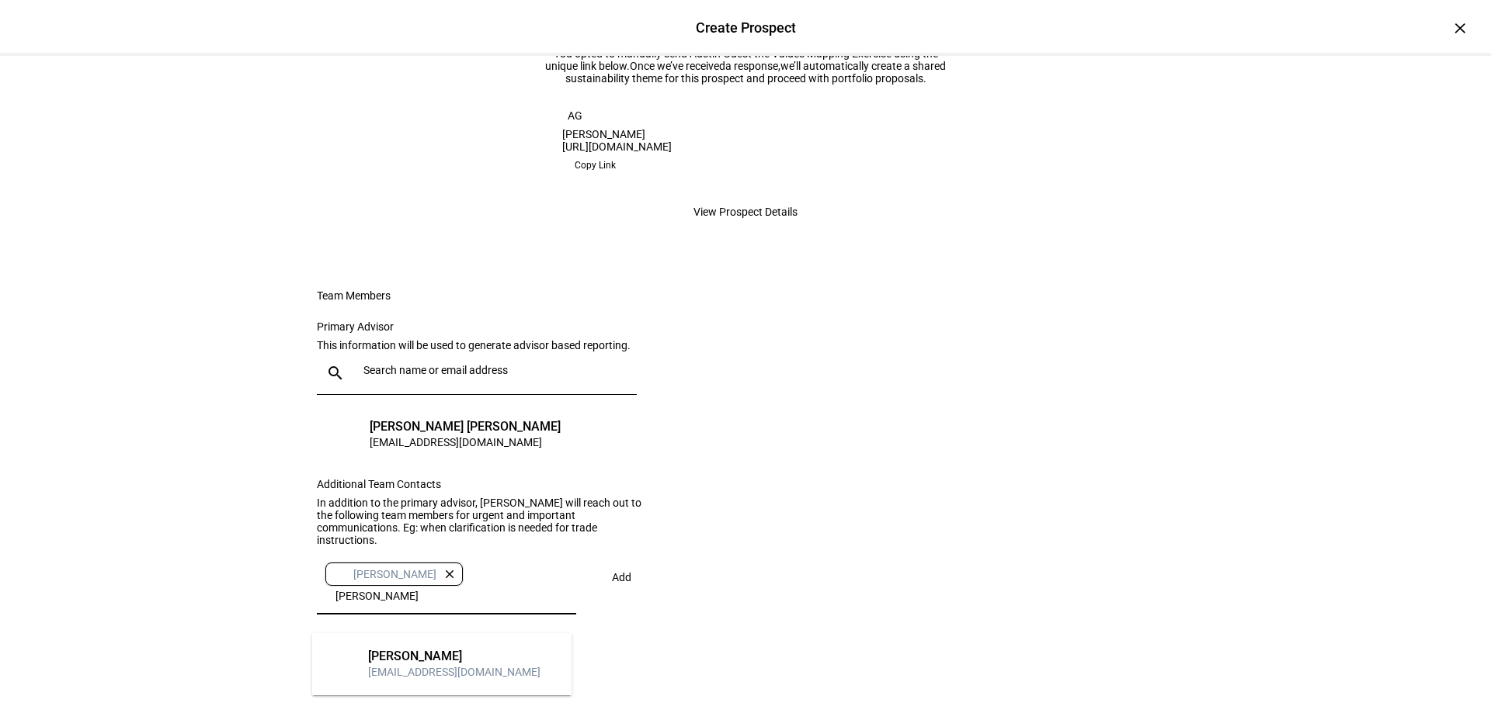
type input "[PERSON_NAME]"
click at [454, 666] on div "[EMAIL_ADDRESS][DOMAIN_NAME]" at bounding box center [454, 673] width 172 height 16
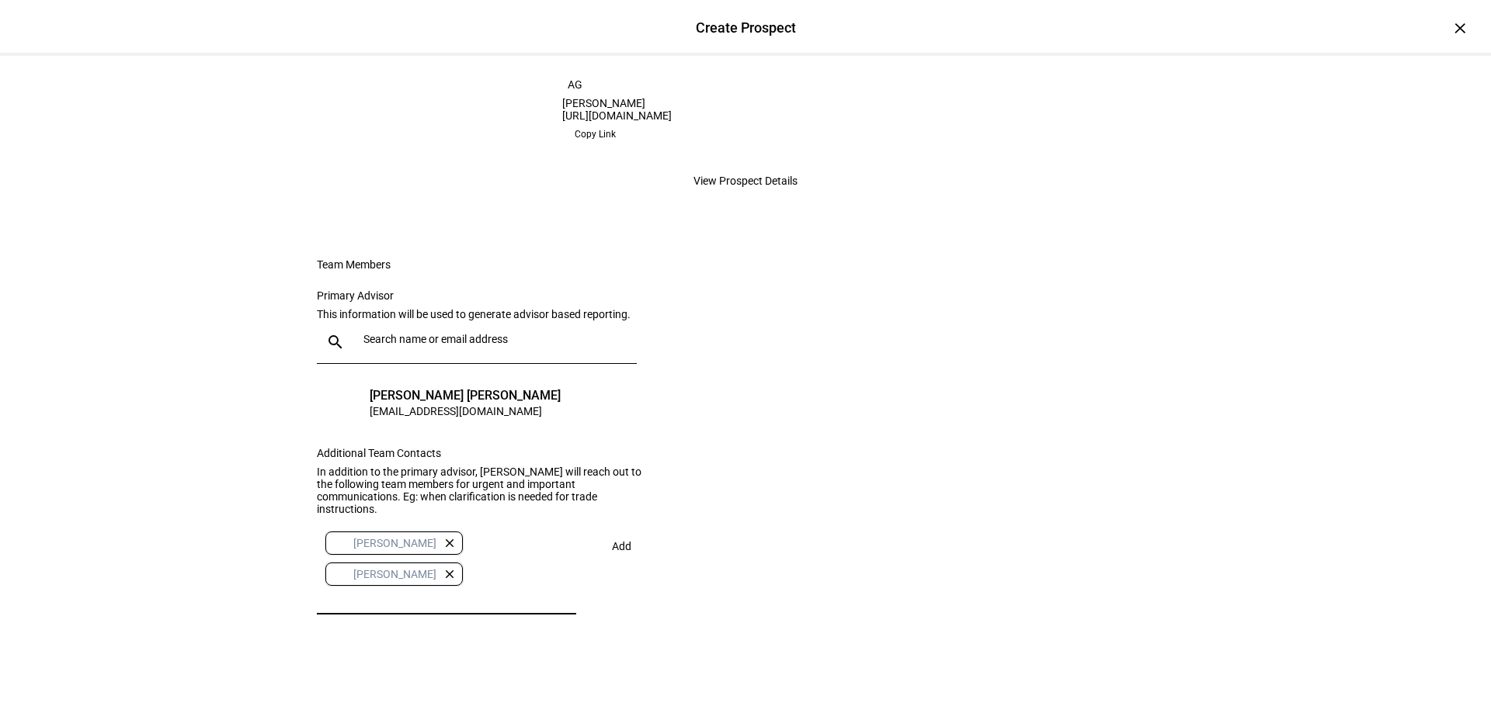
click at [436, 581] on button "close" at bounding box center [449, 574] width 26 height 14
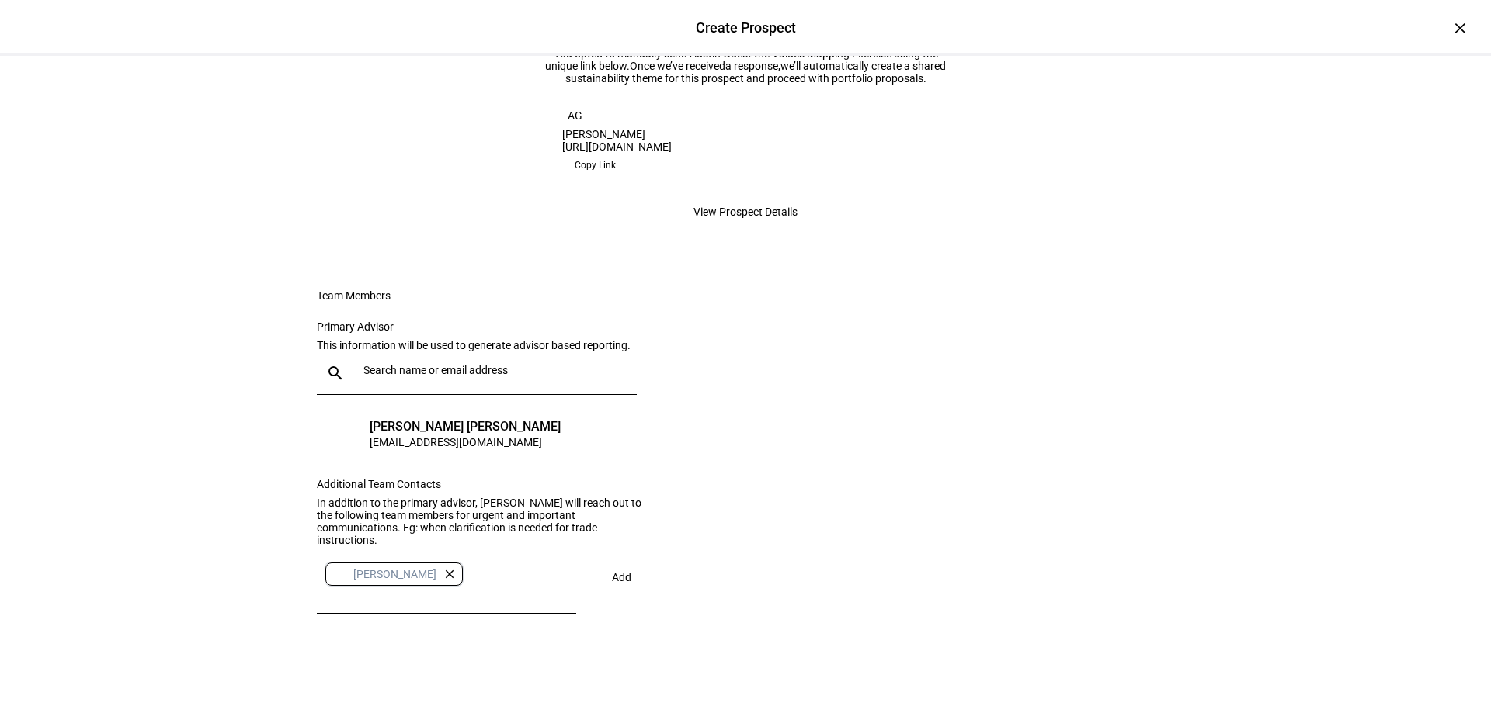
scroll to position [354, 0]
click at [752, 507] on eth-form-card "Team Members Primary Advisor This information will be used to generate advisor …" at bounding box center [745, 459] width 932 height 415
click at [614, 564] on span at bounding box center [622, 577] width 54 height 37
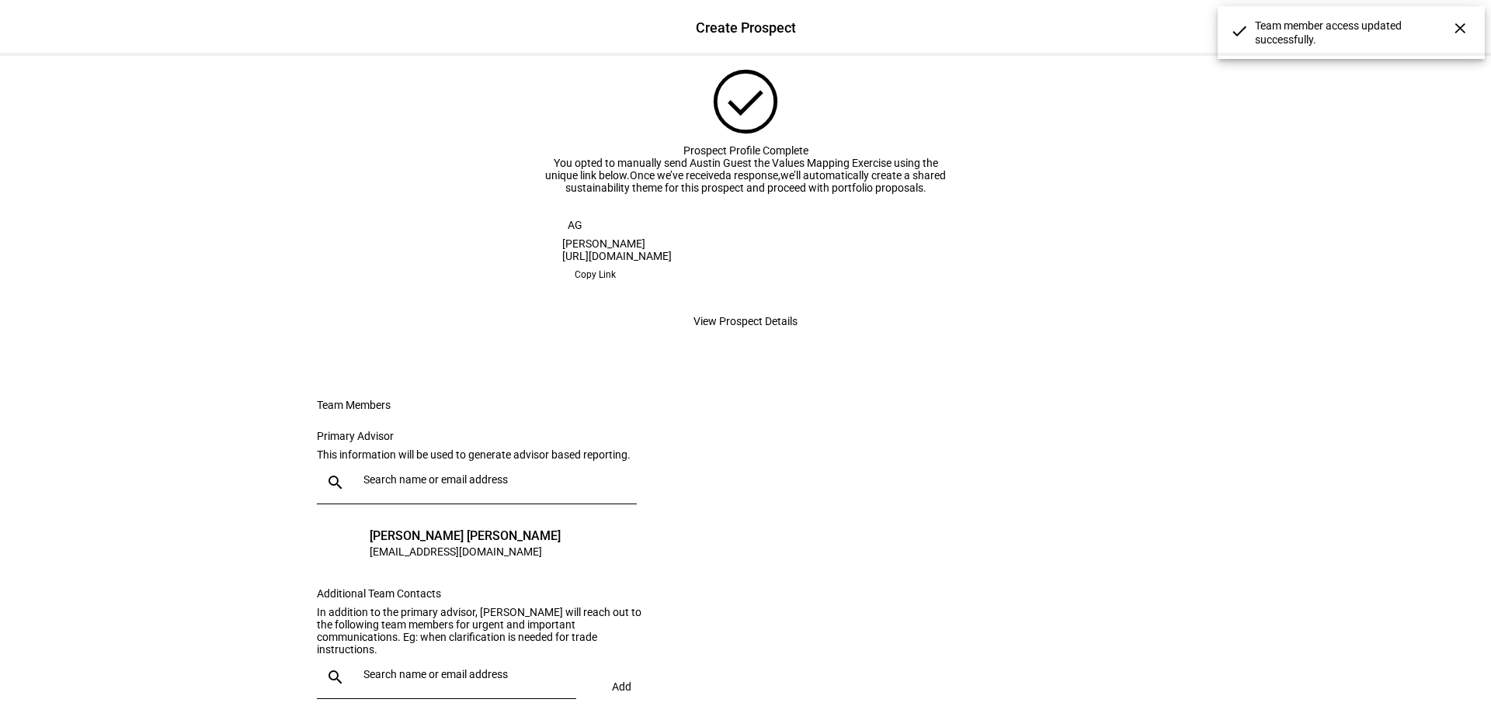
scroll to position [0, 0]
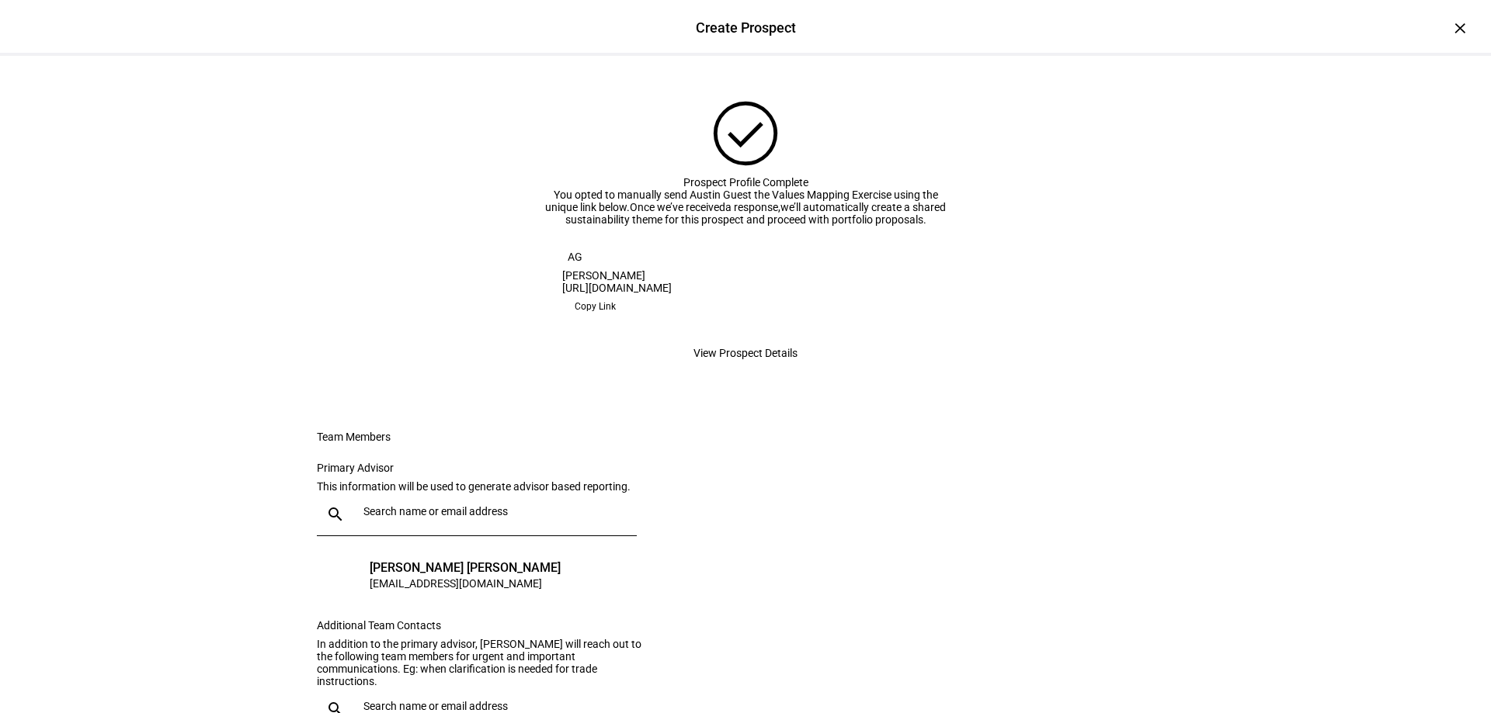
click at [616, 319] on span "Copy Link" at bounding box center [594, 306] width 41 height 25
click at [1207, 231] on div "check_circle Prospect Profile Complete You opted to manually send [PERSON_NAME]…" at bounding box center [745, 468] width 981 height 824
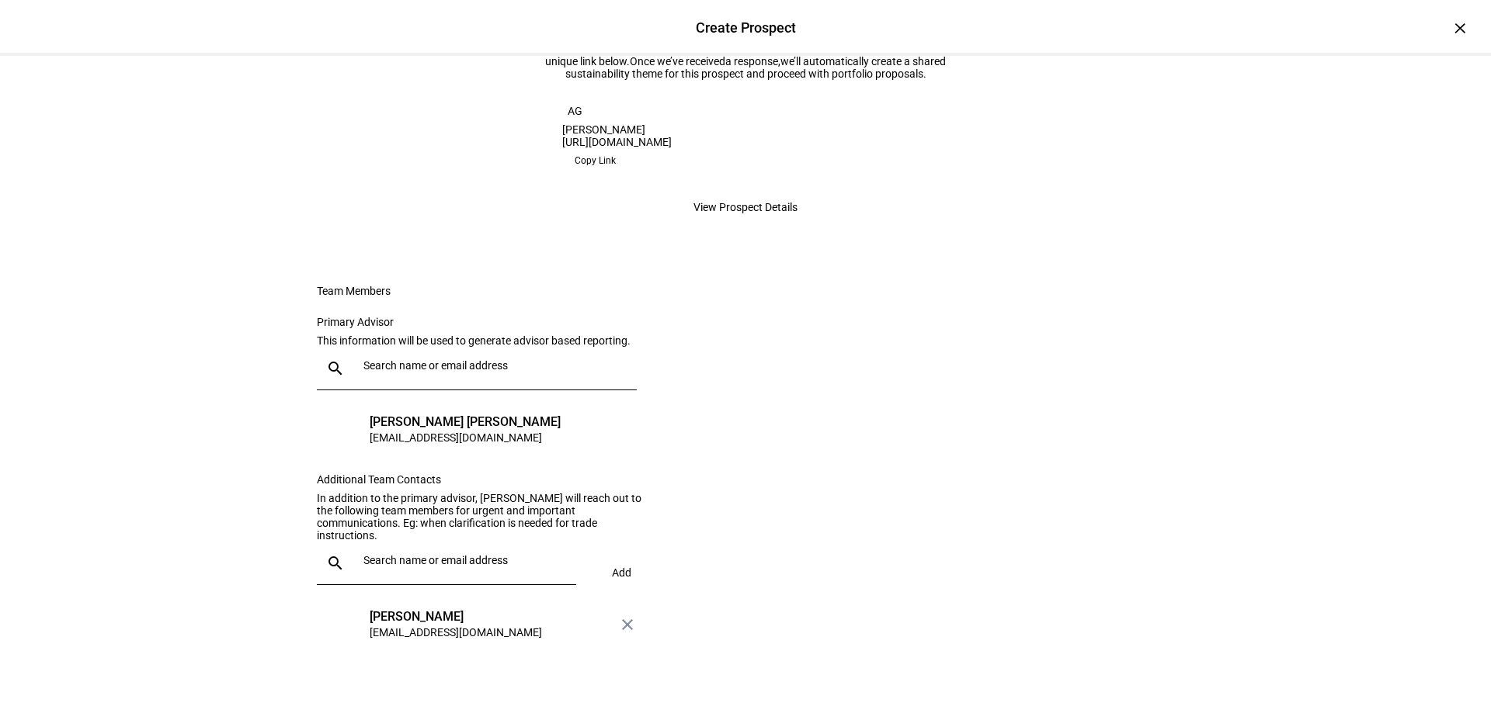
scroll to position [155, 0]
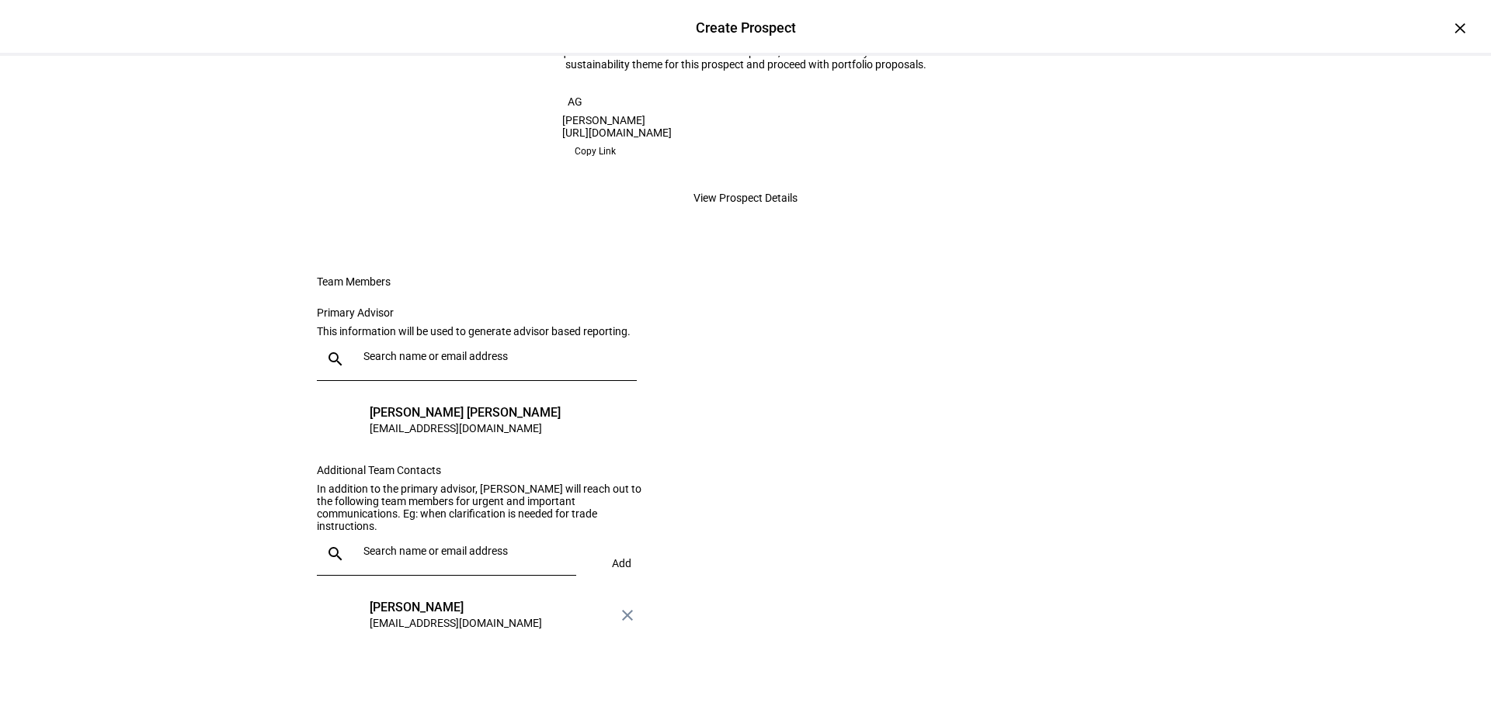
click at [1160, 213] on span "check_circle Prospect Profile Complete You opted to manually send [PERSON_NAME]…" at bounding box center [745, 76] width 932 height 276
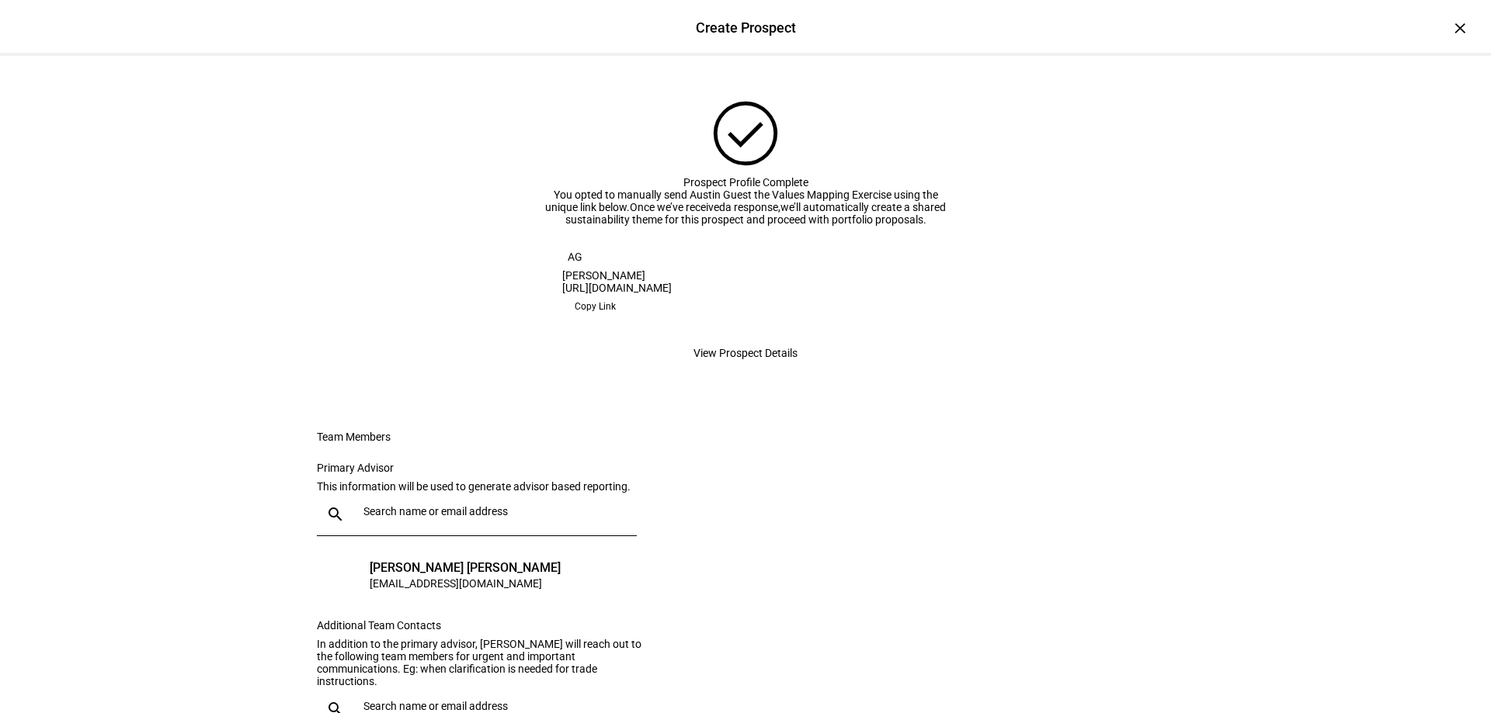
click at [724, 369] on span "View Prospect Details" at bounding box center [745, 353] width 104 height 31
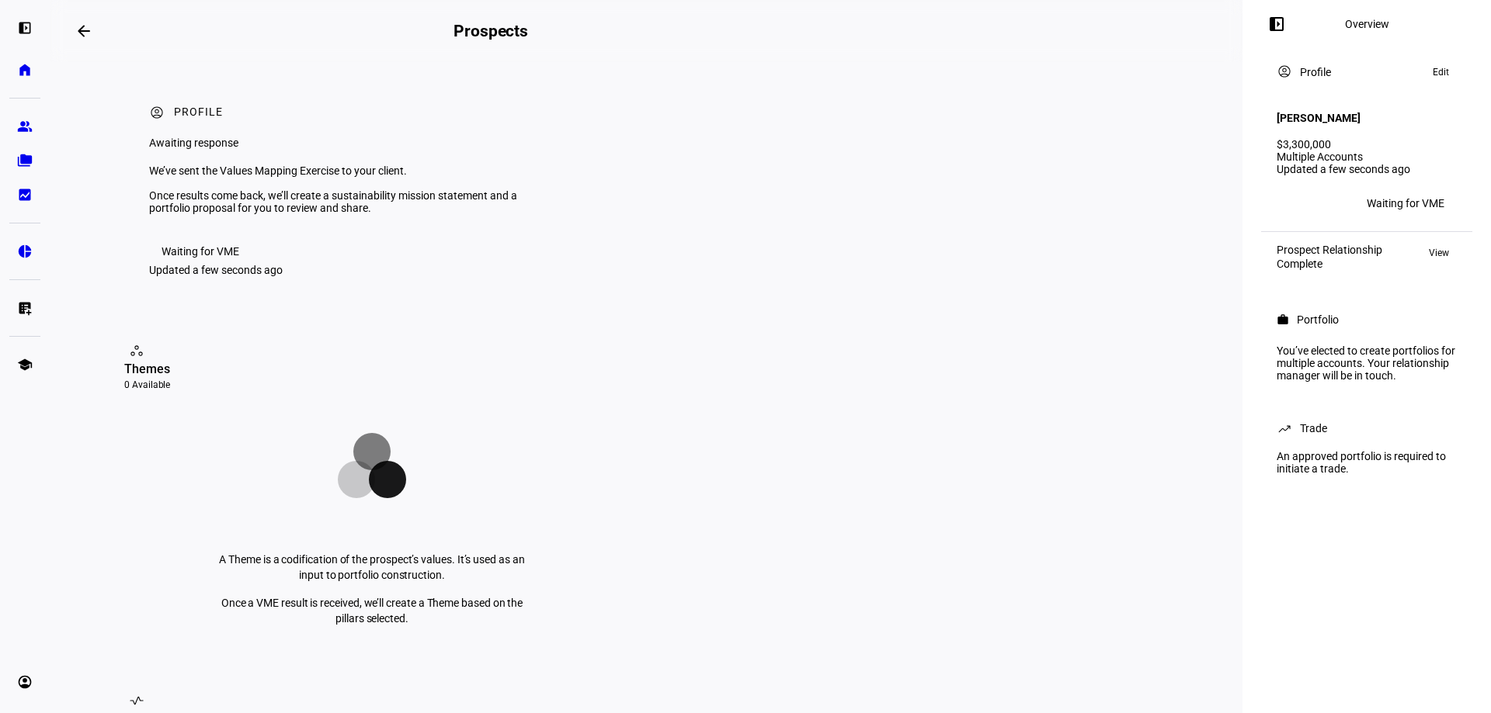
scroll to position [543, 0]
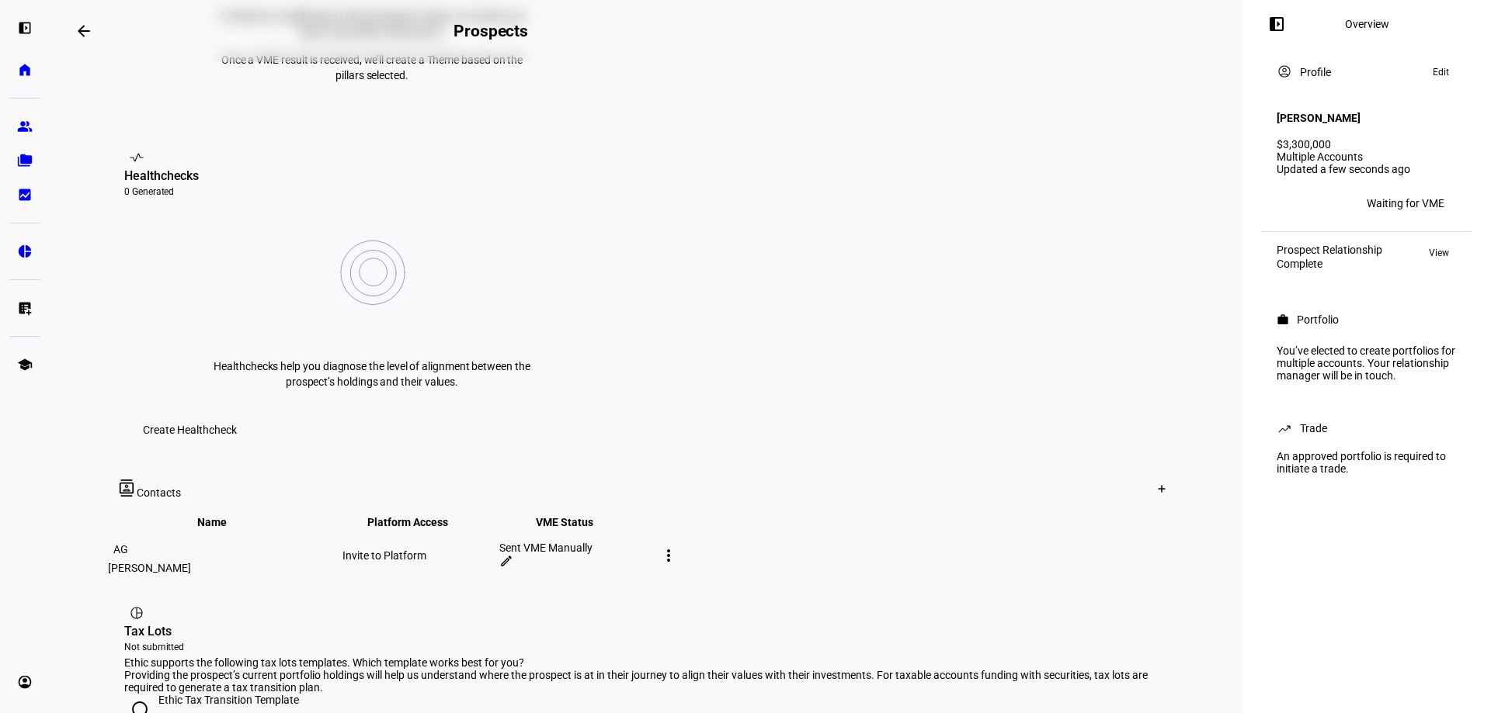
radio input "true"
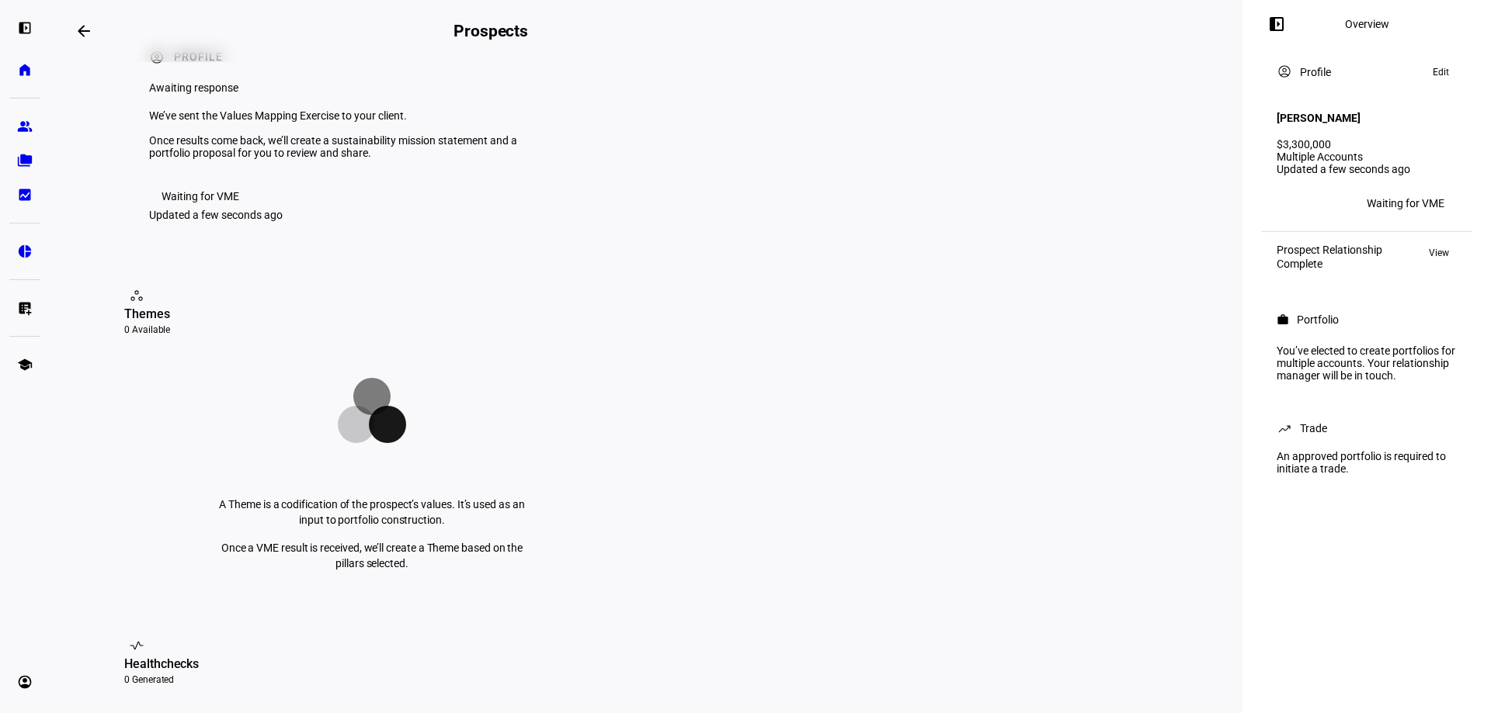
scroll to position [78, 0]
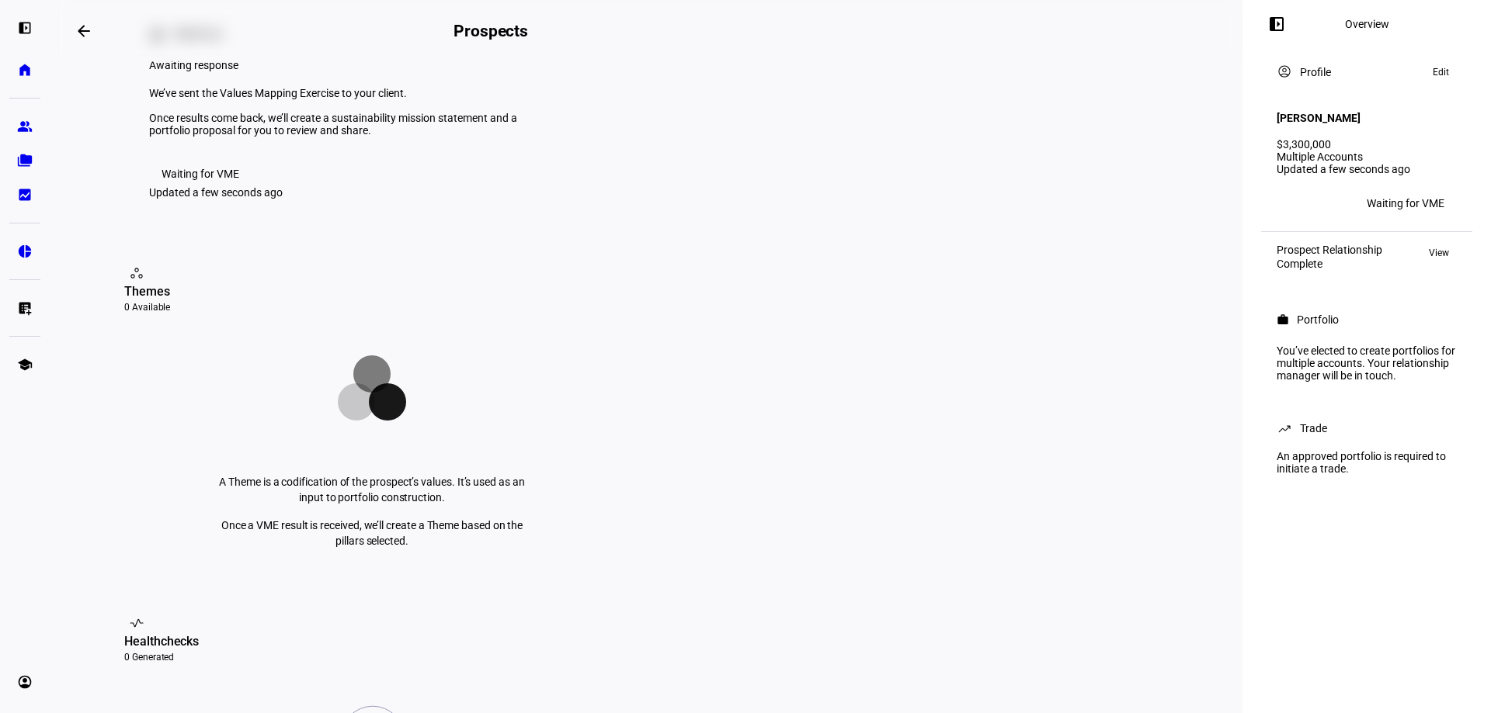
click at [1370, 564] on div "left_panel_open Overview account_circle Profile Edit Austin Guest $3,300,000 Mu…" at bounding box center [1366, 356] width 248 height 713
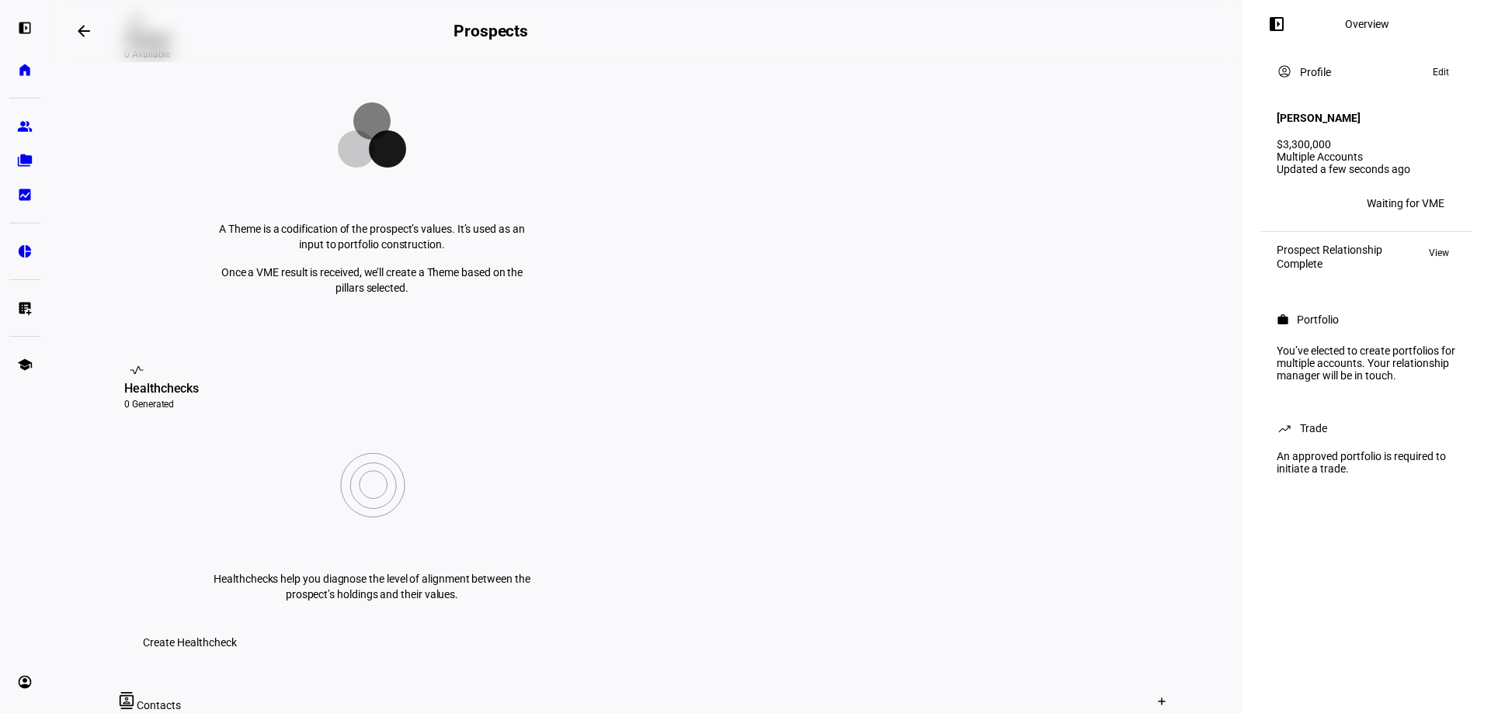
scroll to position [0, 0]
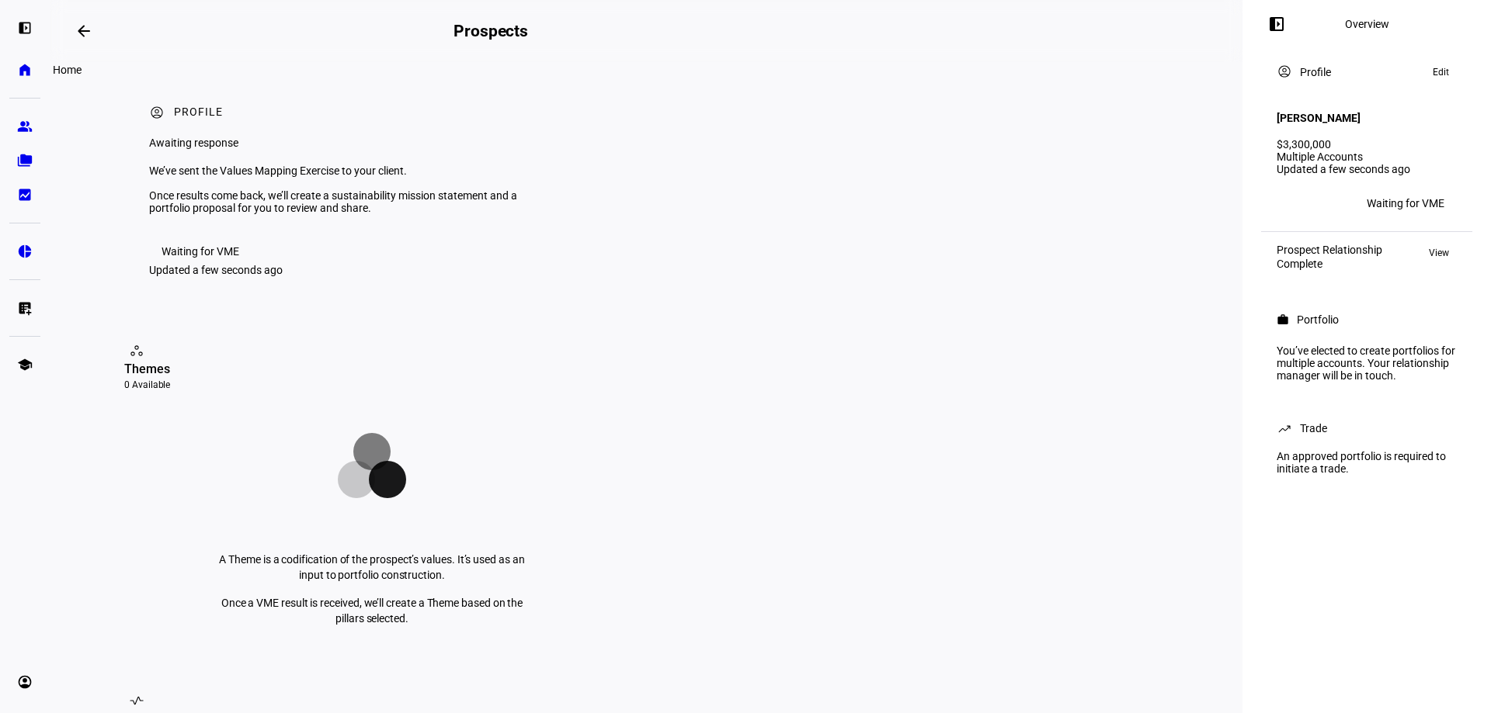
click at [33, 68] on link "home Home" at bounding box center [24, 69] width 31 height 31
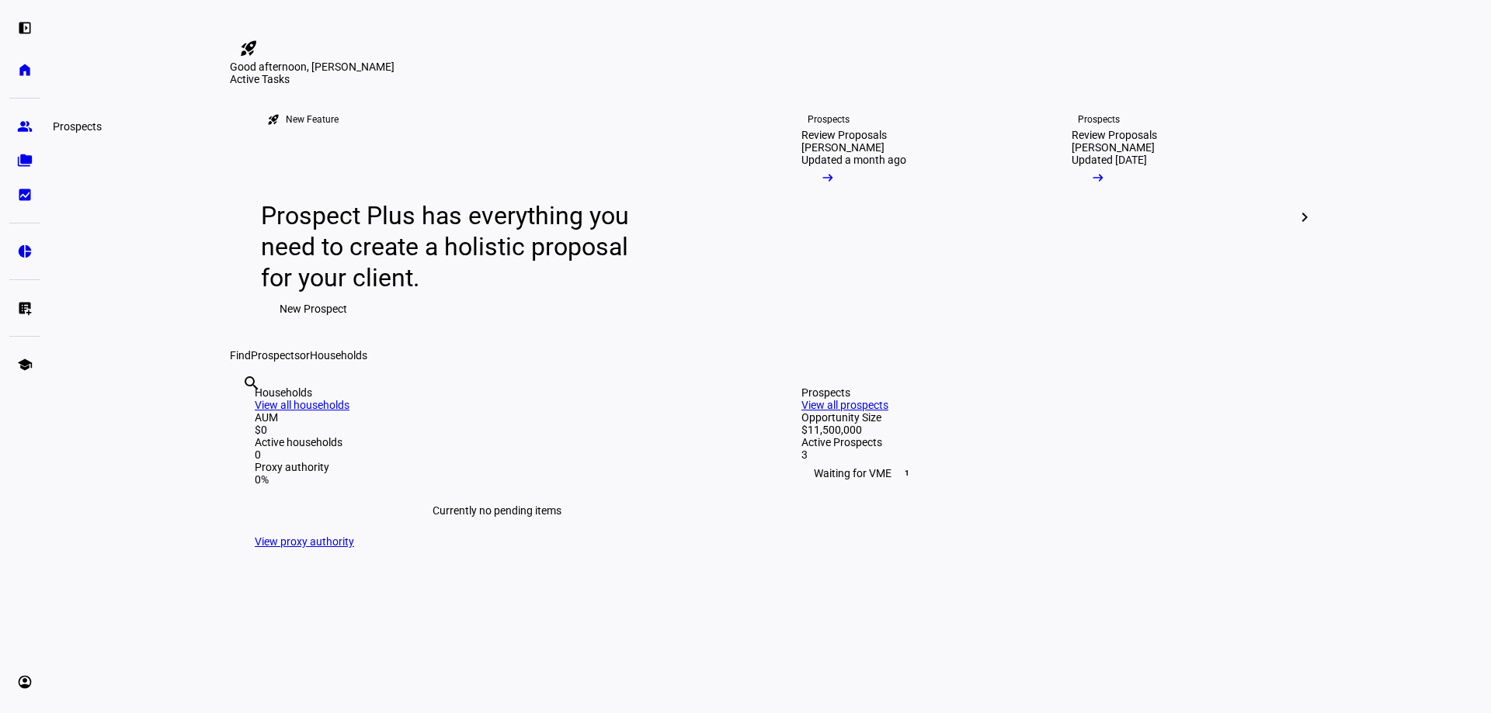
click at [21, 129] on eth-mat-symbol "group" at bounding box center [25, 127] width 16 height 16
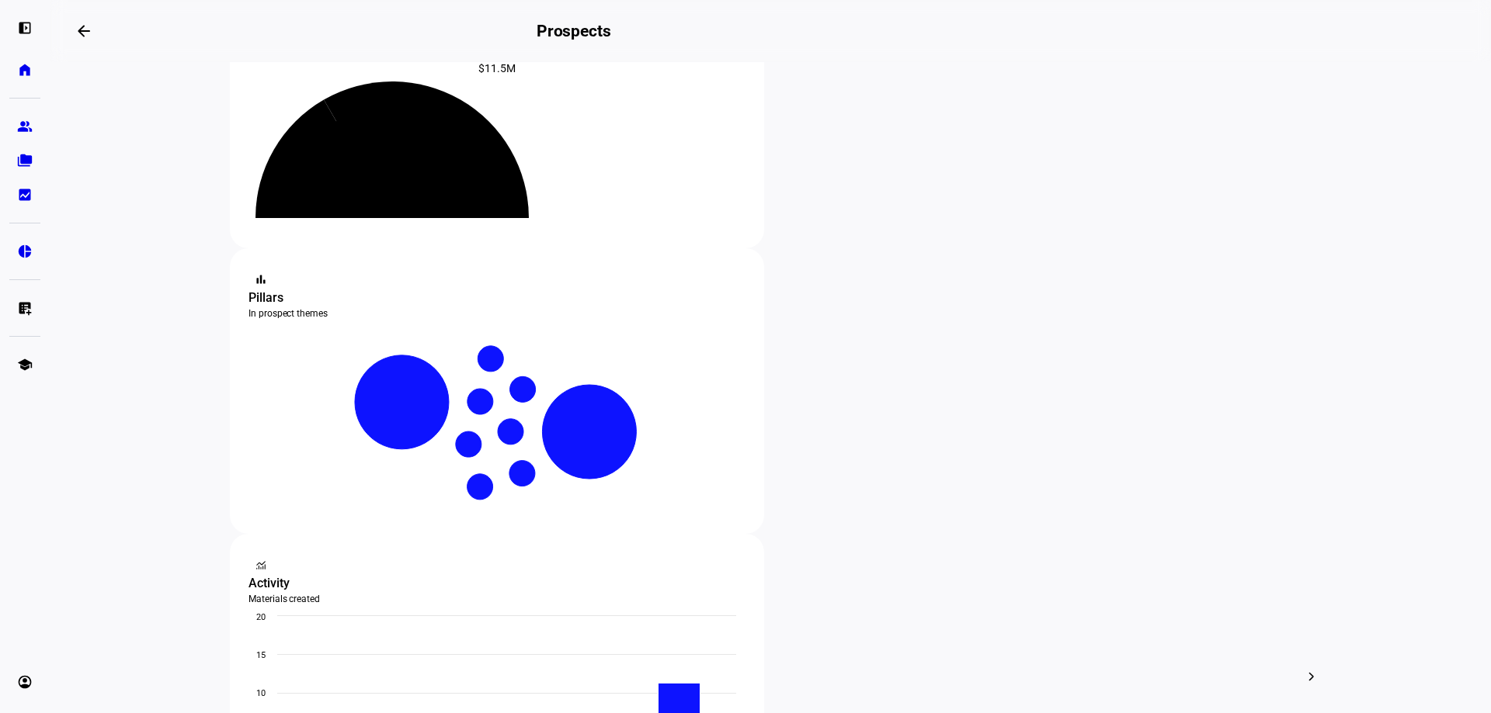
scroll to position [155, 0]
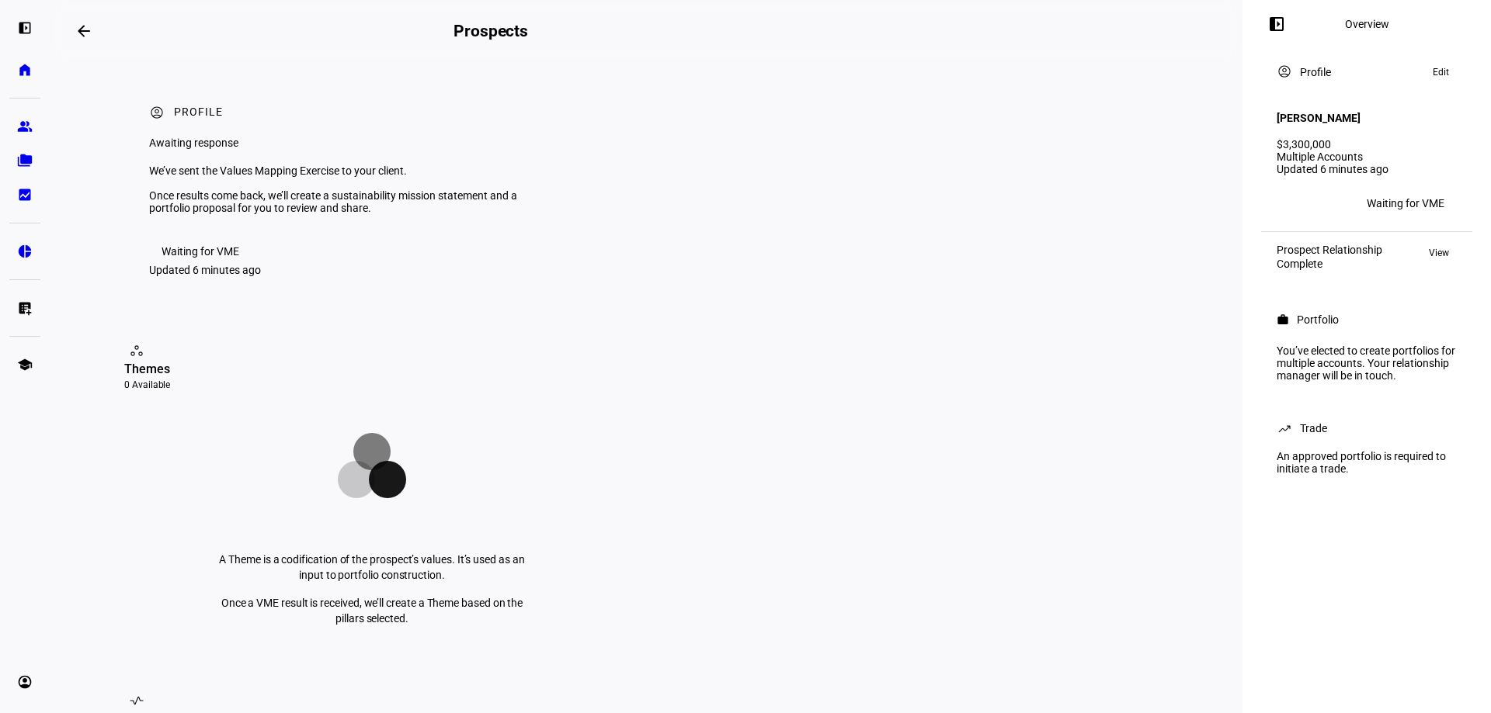
click at [201, 258] on div "Waiting for VME" at bounding box center [200, 251] width 78 height 12
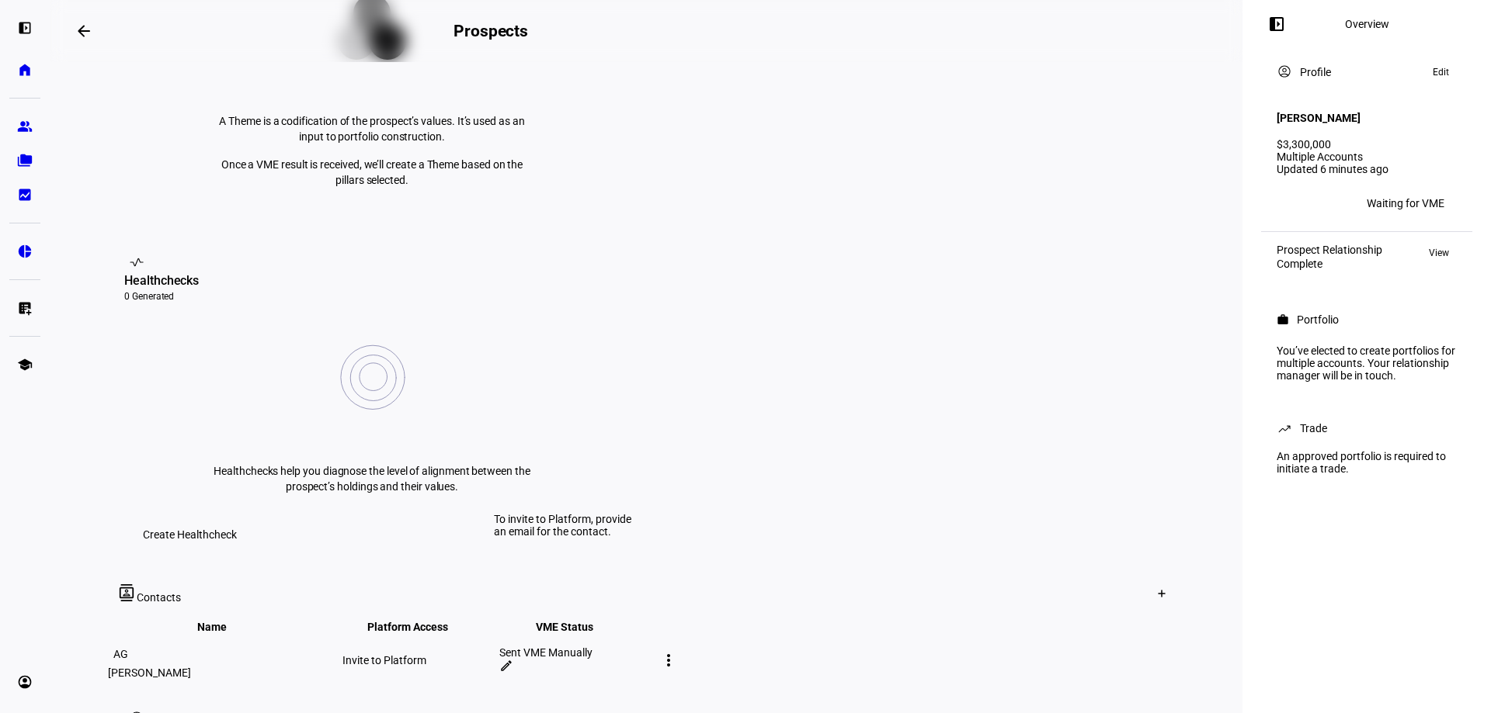
scroll to position [466, 0]
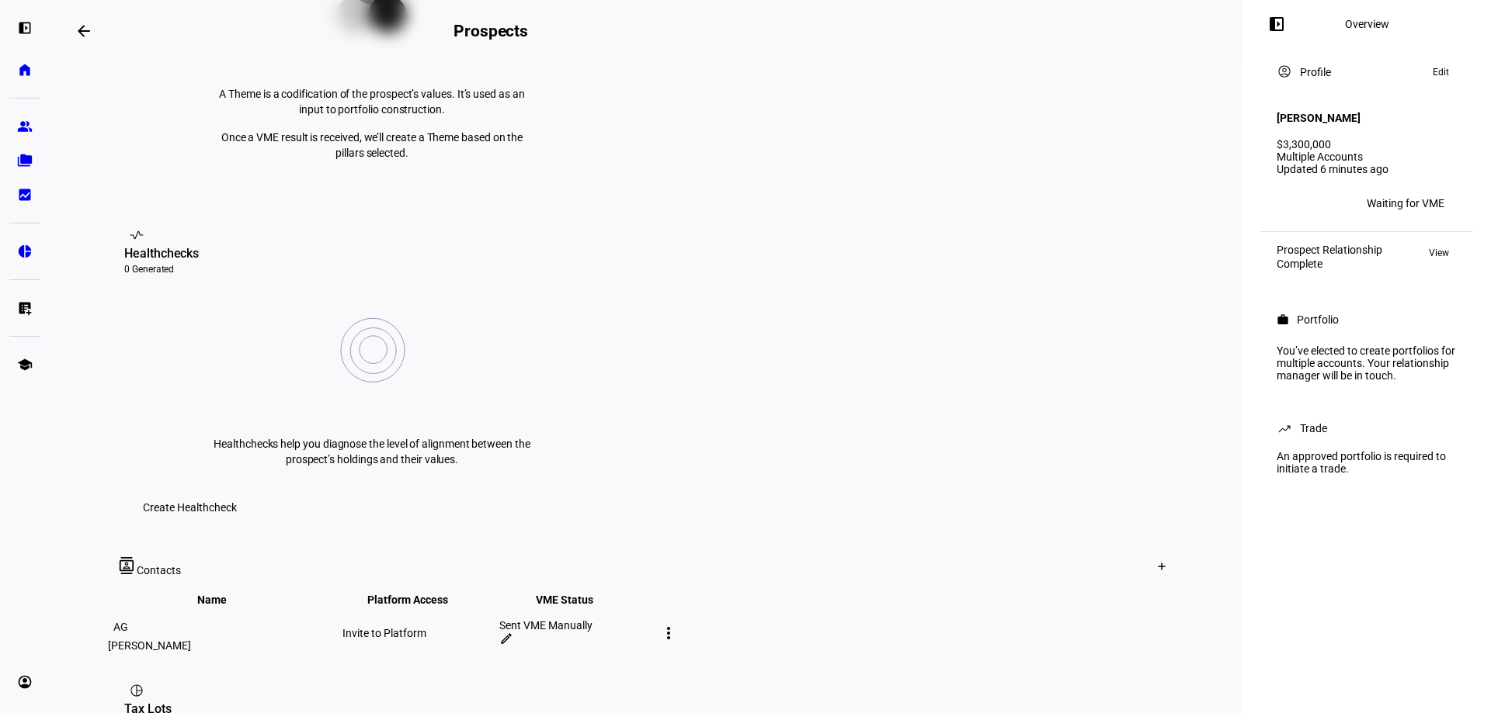
click at [513, 632] on mat-icon "edit" at bounding box center [506, 639] width 14 height 14
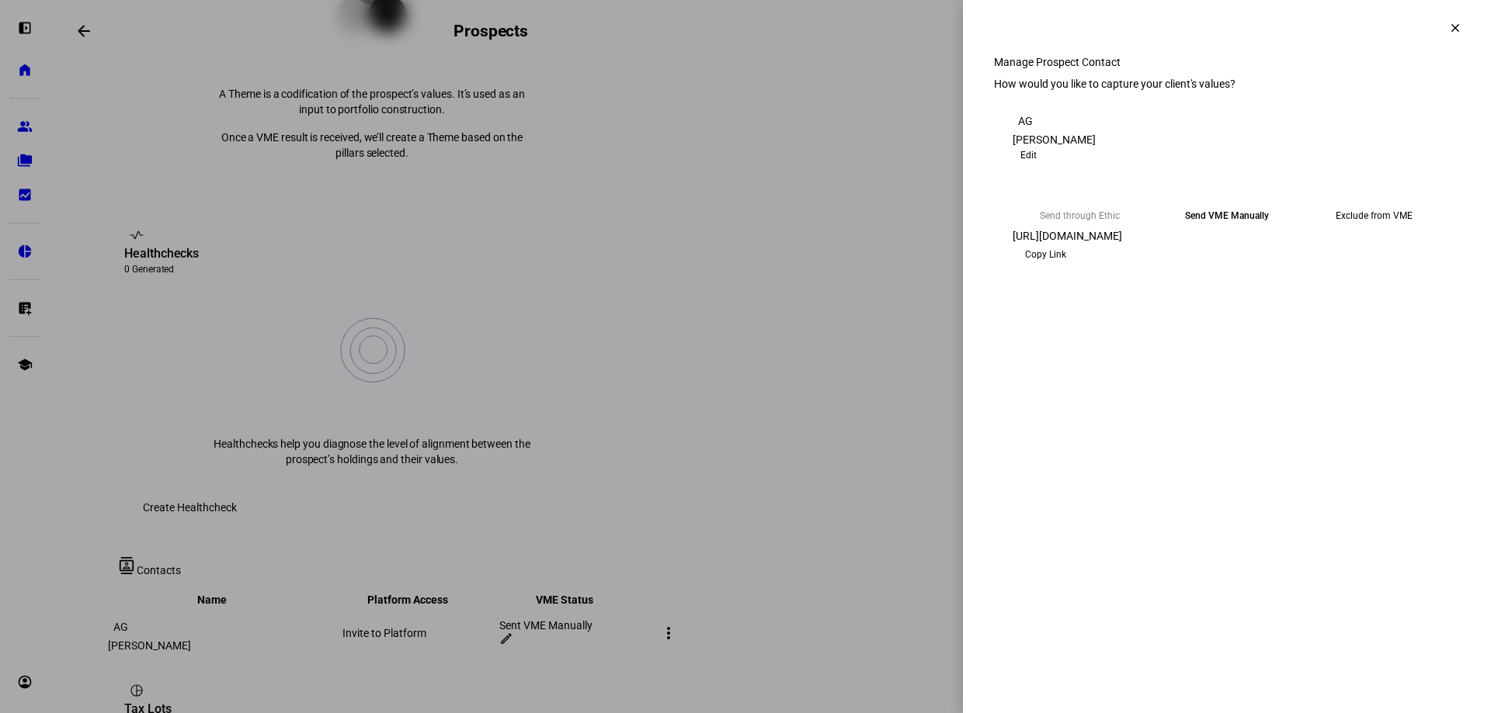
click at [1066, 267] on span "Copy Link" at bounding box center [1045, 254] width 41 height 25
click at [1452, 16] on span at bounding box center [1454, 27] width 37 height 37
